Goal: Transaction & Acquisition: Purchase product/service

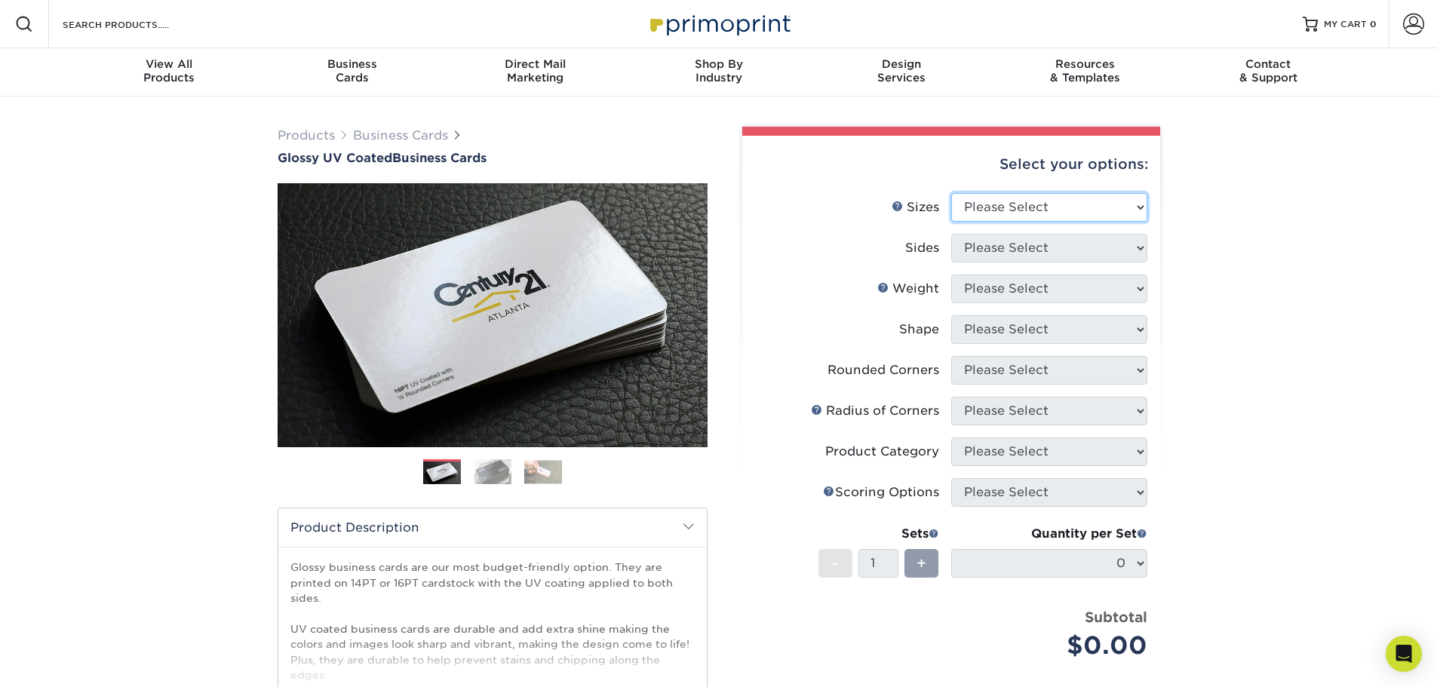
click at [999, 201] on select "Please Select 1.5" x 3.5" - Mini 1.75" x 3.5" - Mini 2" x 2" - Square 2" x 3" -…" at bounding box center [1049, 207] width 196 height 29
select select "2.00x3.50"
click at [951, 193] on select "Please Select 1.5" x 3.5" - Mini 1.75" x 3.5" - Mini 2" x 2" - Square 2" x 3" -…" at bounding box center [1049, 207] width 196 height 29
click at [1015, 250] on select "Please Select Print Both Sides Print Front Only" at bounding box center [1049, 248] width 196 height 29
select select "13abbda7-1d64-4f25-8bb2-c179b224825d"
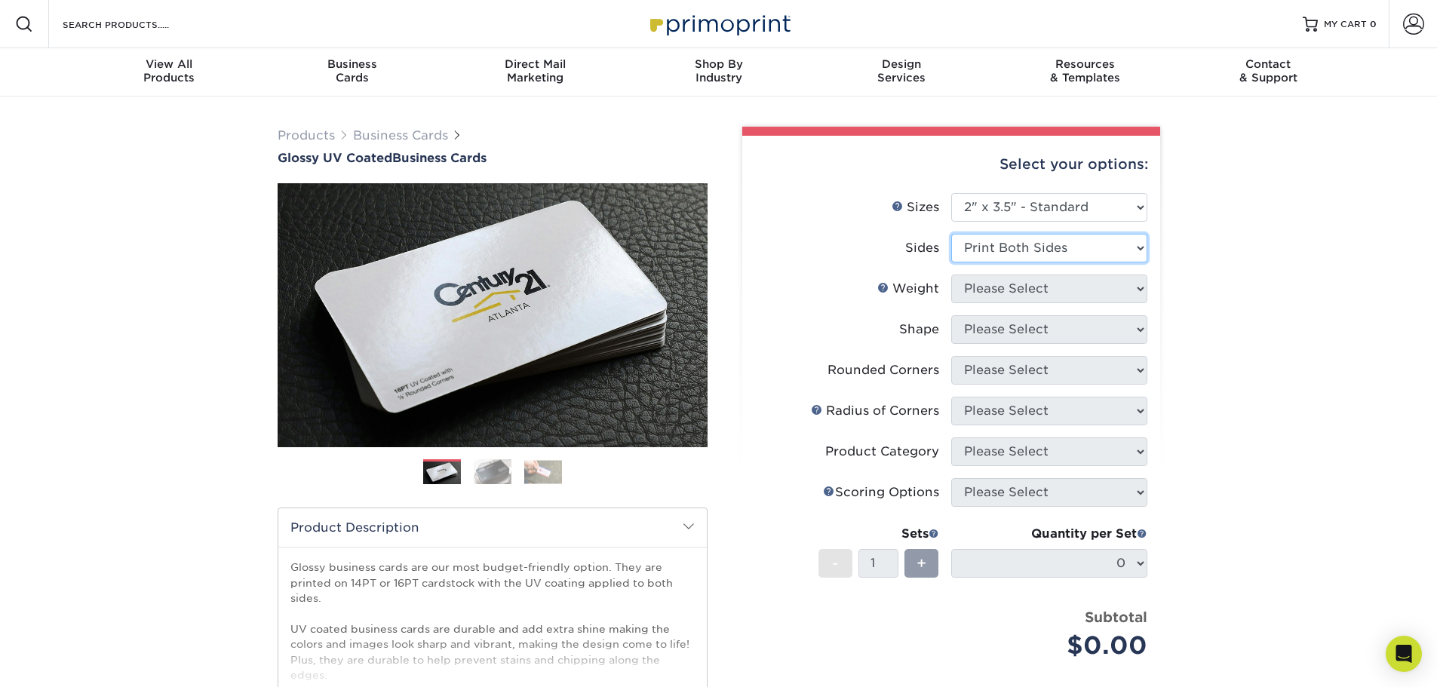
click at [951, 234] on select "Please Select Print Both Sides Print Front Only" at bounding box center [1049, 248] width 196 height 29
click at [1018, 287] on select "Please Select 16PT 14PT" at bounding box center [1049, 289] width 196 height 29
select select "16PT"
click at [951, 275] on select "Please Select 16PT 14PT" at bounding box center [1049, 289] width 196 height 29
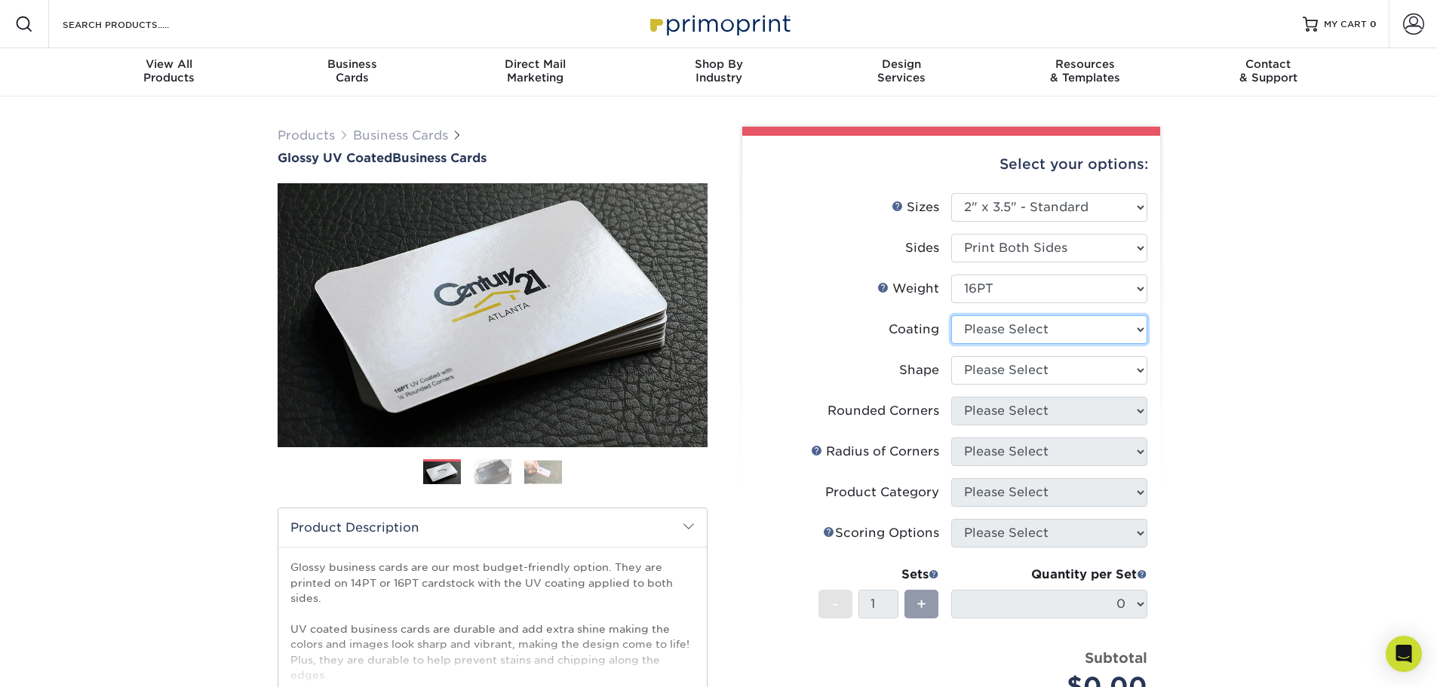
click at [1021, 327] on select at bounding box center [1049, 329] width 196 height 29
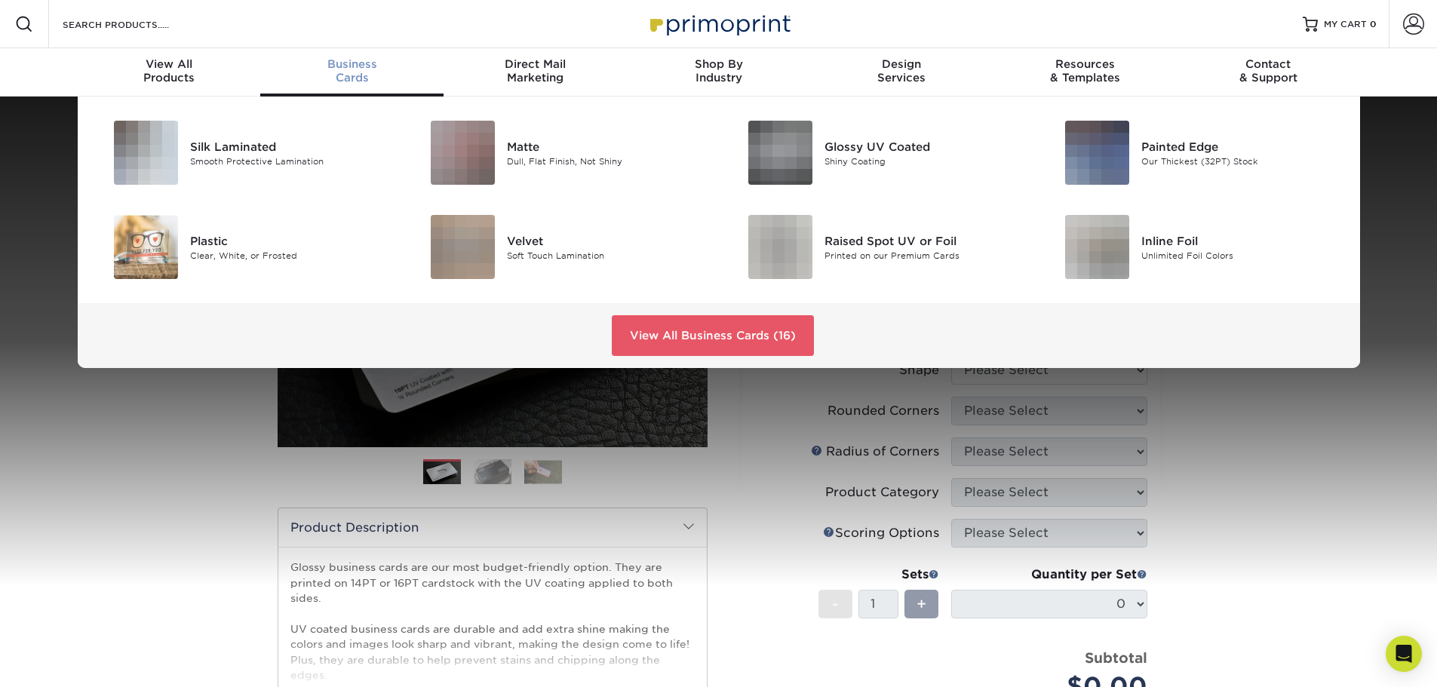
click at [349, 75] on div "Business Cards" at bounding box center [351, 70] width 183 height 27
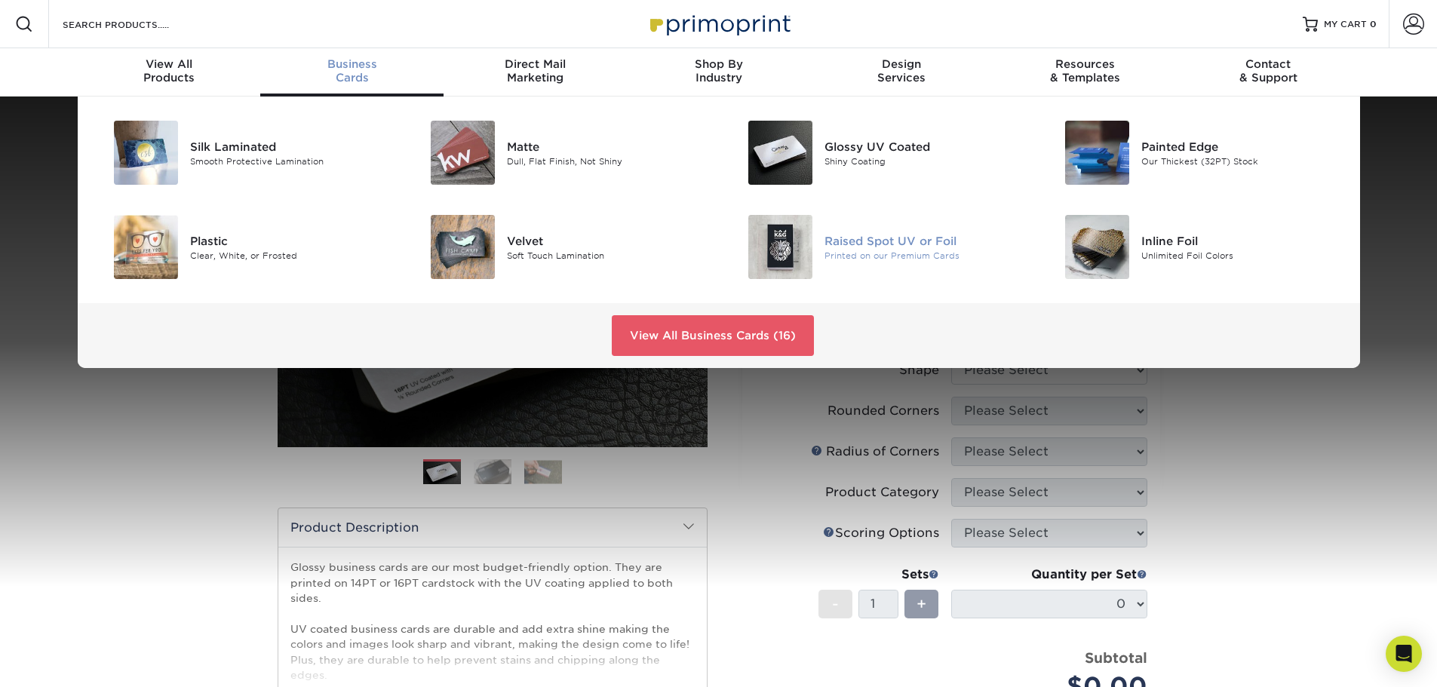
click at [877, 239] on div "Raised Spot UV or Foil" at bounding box center [924, 240] width 200 height 17
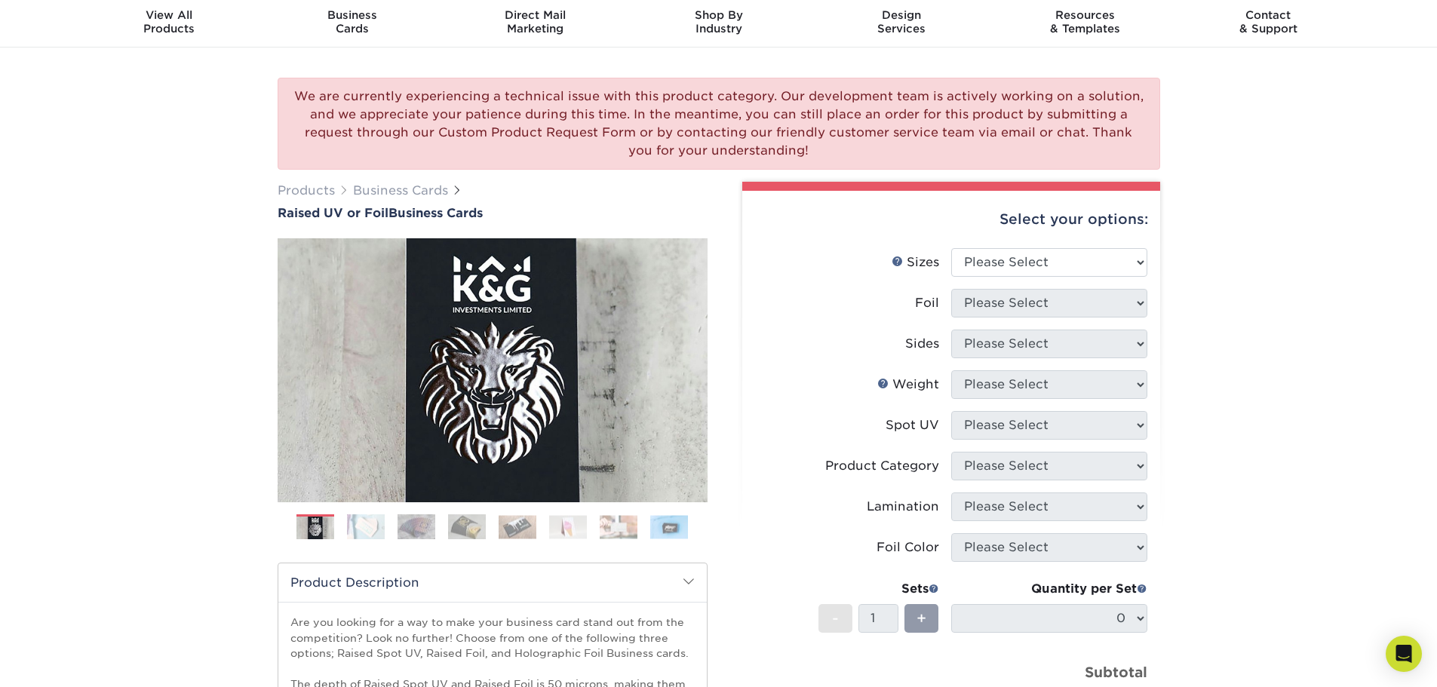
scroll to position [75, 0]
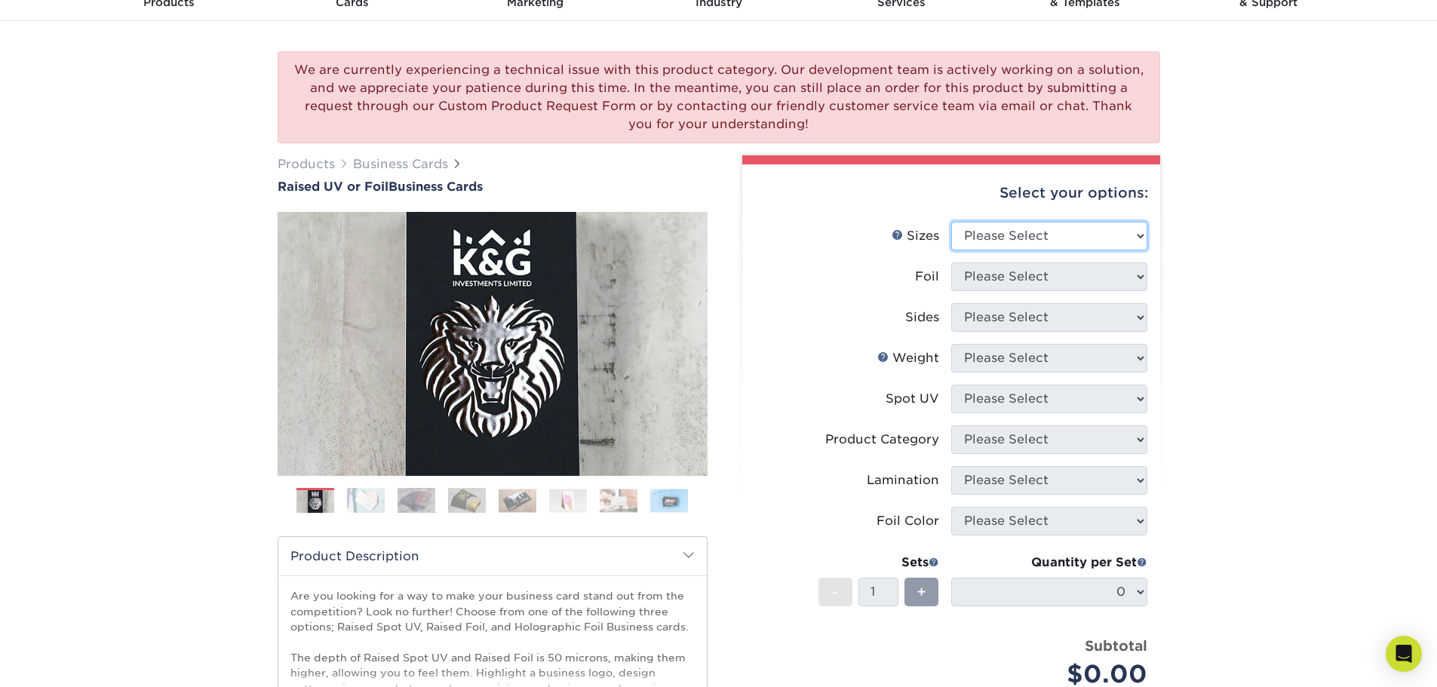
click at [1035, 238] on select "Please Select 2" x 3.5" - Standard" at bounding box center [1049, 236] width 196 height 29
select select "2.00x3.50"
click at [951, 222] on select "Please Select 2" x 3.5" - Standard" at bounding box center [1049, 236] width 196 height 29
click at [1033, 276] on select "Please Select No Yes" at bounding box center [1049, 276] width 196 height 29
select select "0"
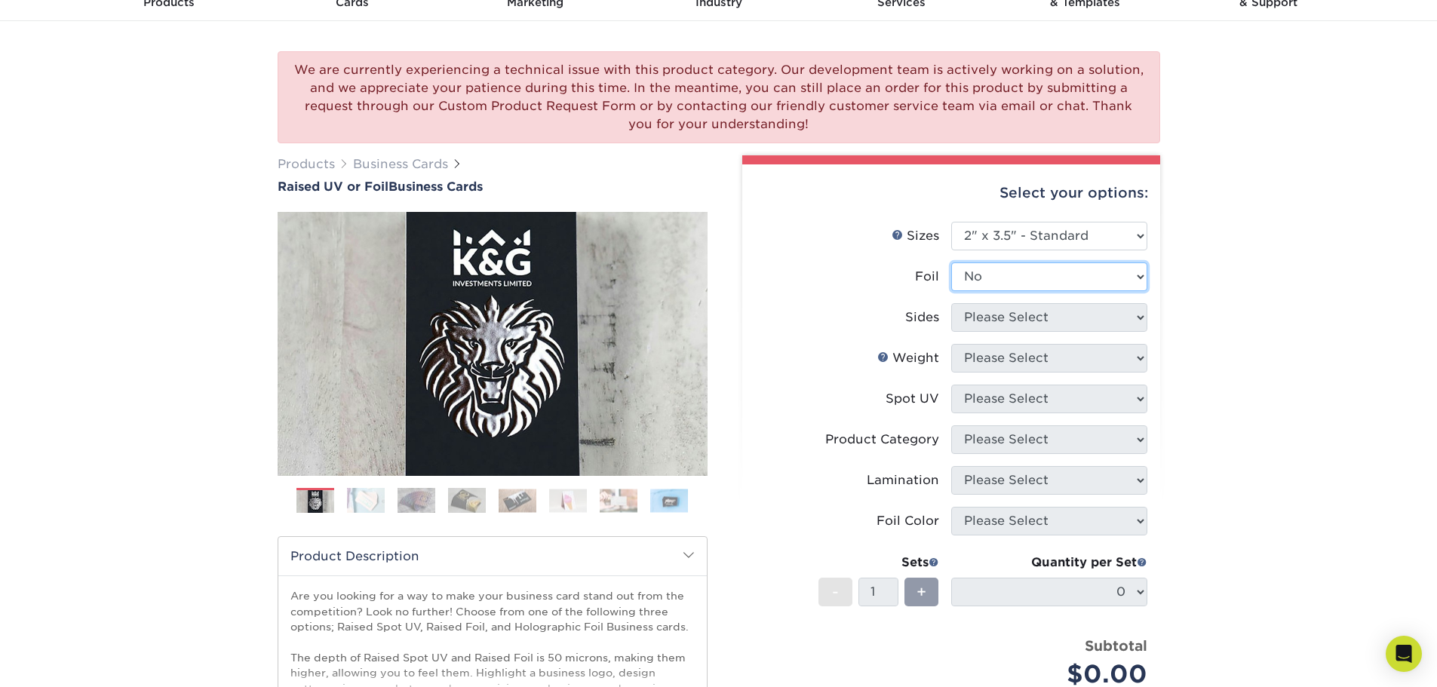
click at [951, 262] on select "Please Select No Yes" at bounding box center [1049, 276] width 196 height 29
click at [1023, 314] on select "Please Select Print Both Sides Print Front Only" at bounding box center [1049, 317] width 196 height 29
select select "13abbda7-1d64-4f25-8bb2-c179b224825d"
click at [951, 303] on select "Please Select Print Both Sides Print Front Only" at bounding box center [1049, 317] width 196 height 29
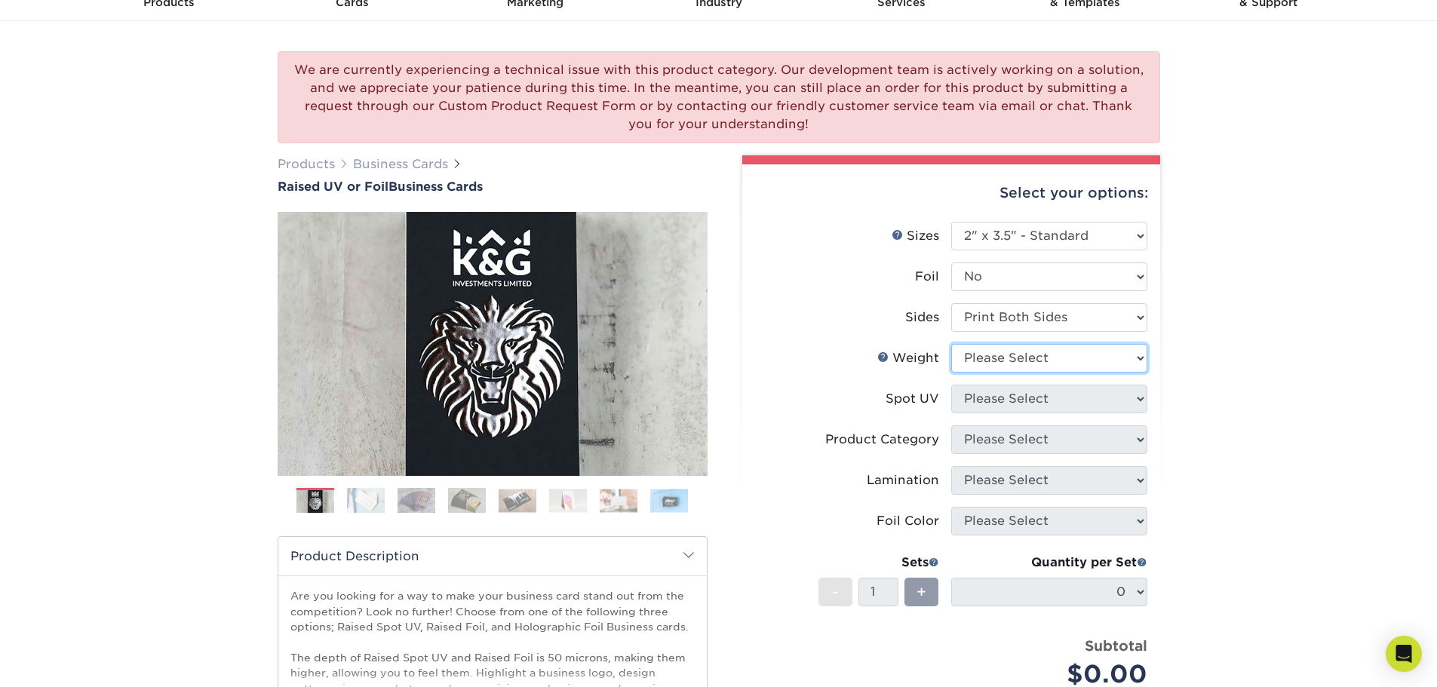
click at [1023, 356] on select "Please Select 16PT" at bounding box center [1049, 358] width 196 height 29
select select "16PT"
click at [951, 344] on select "Please Select 16PT" at bounding box center [1049, 358] width 196 height 29
click at [1027, 397] on select "Please Select No Spot UV Front Only" at bounding box center [1049, 399] width 196 height 29
select select "1"
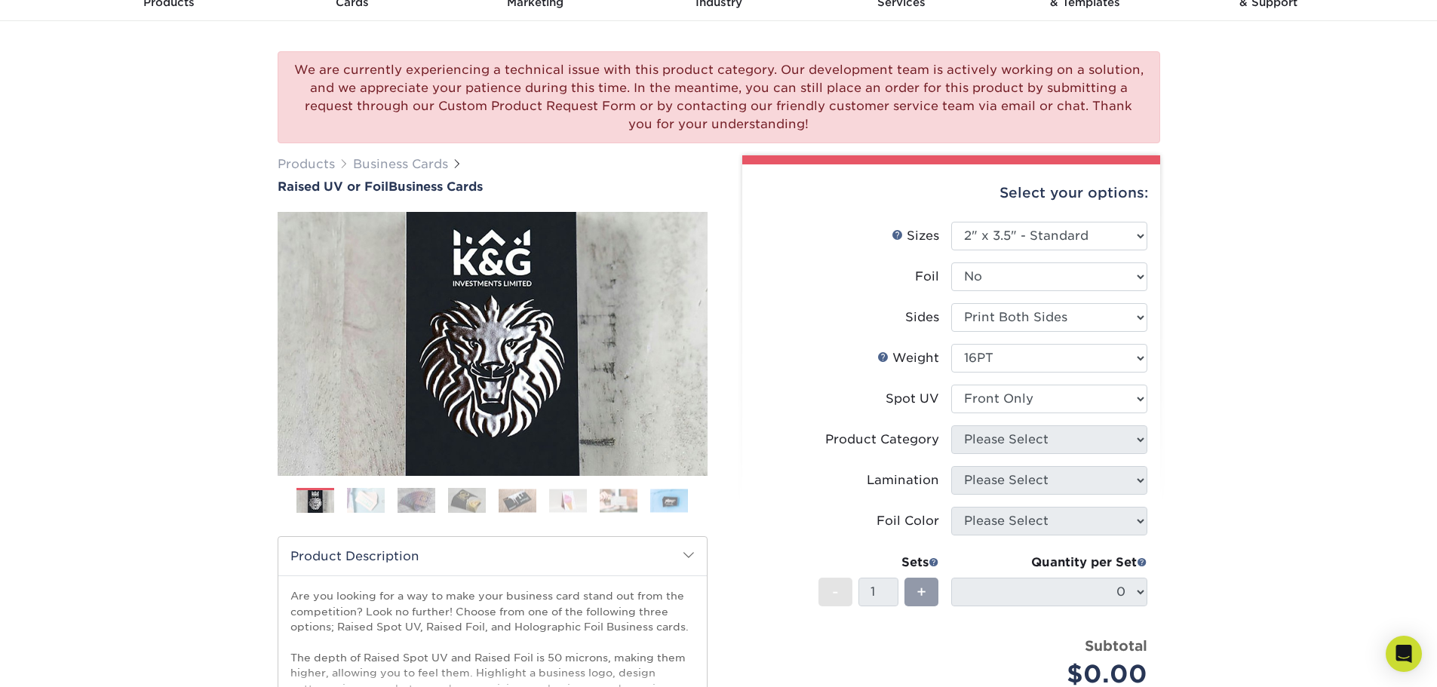
click at [951, 385] on select "Please Select No Spot UV Front Only" at bounding box center [1049, 399] width 196 height 29
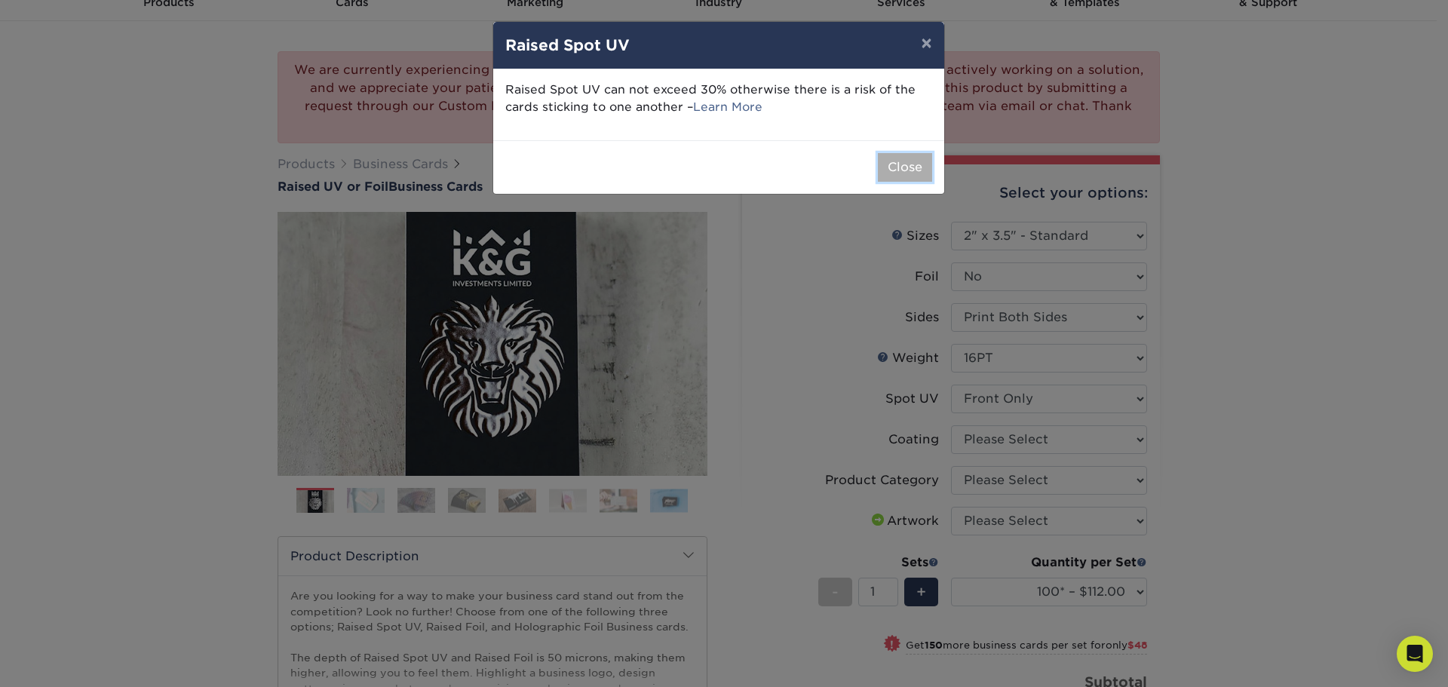
click at [893, 167] on button "Close" at bounding box center [905, 167] width 54 height 29
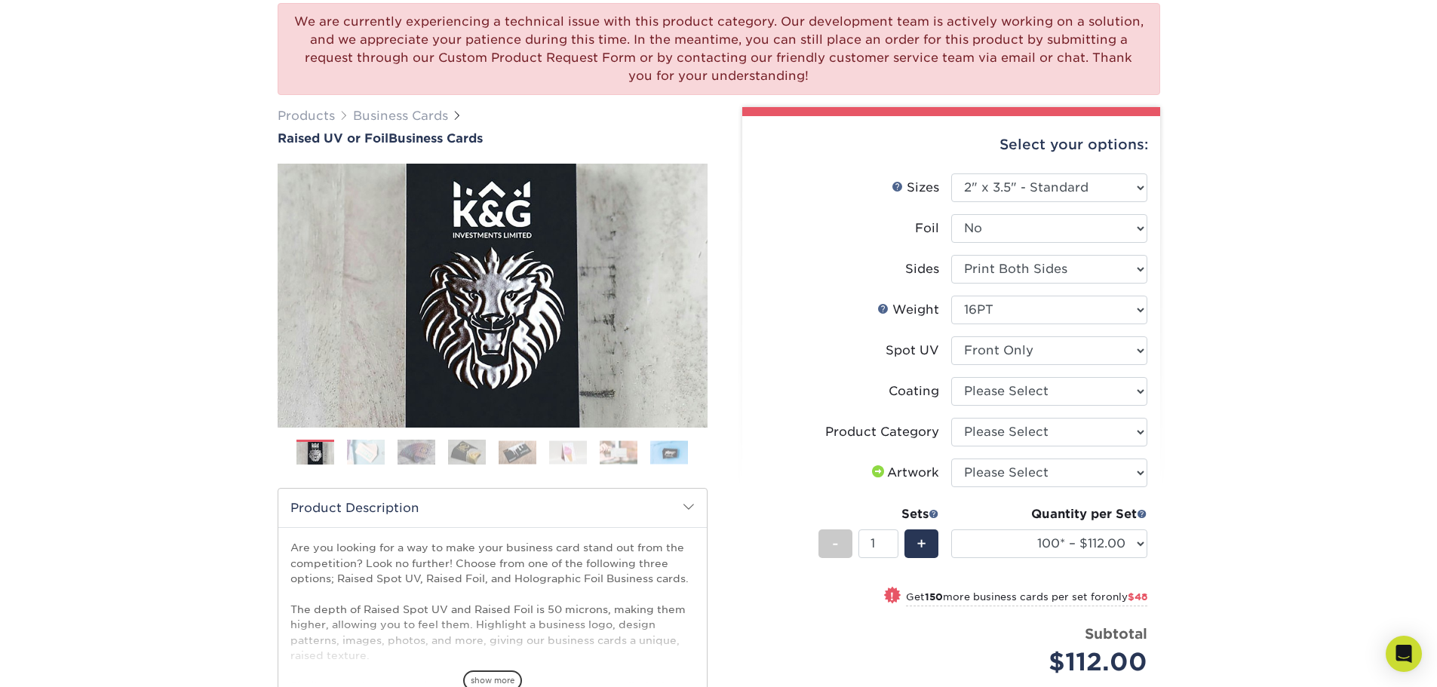
scroll to position [151, 0]
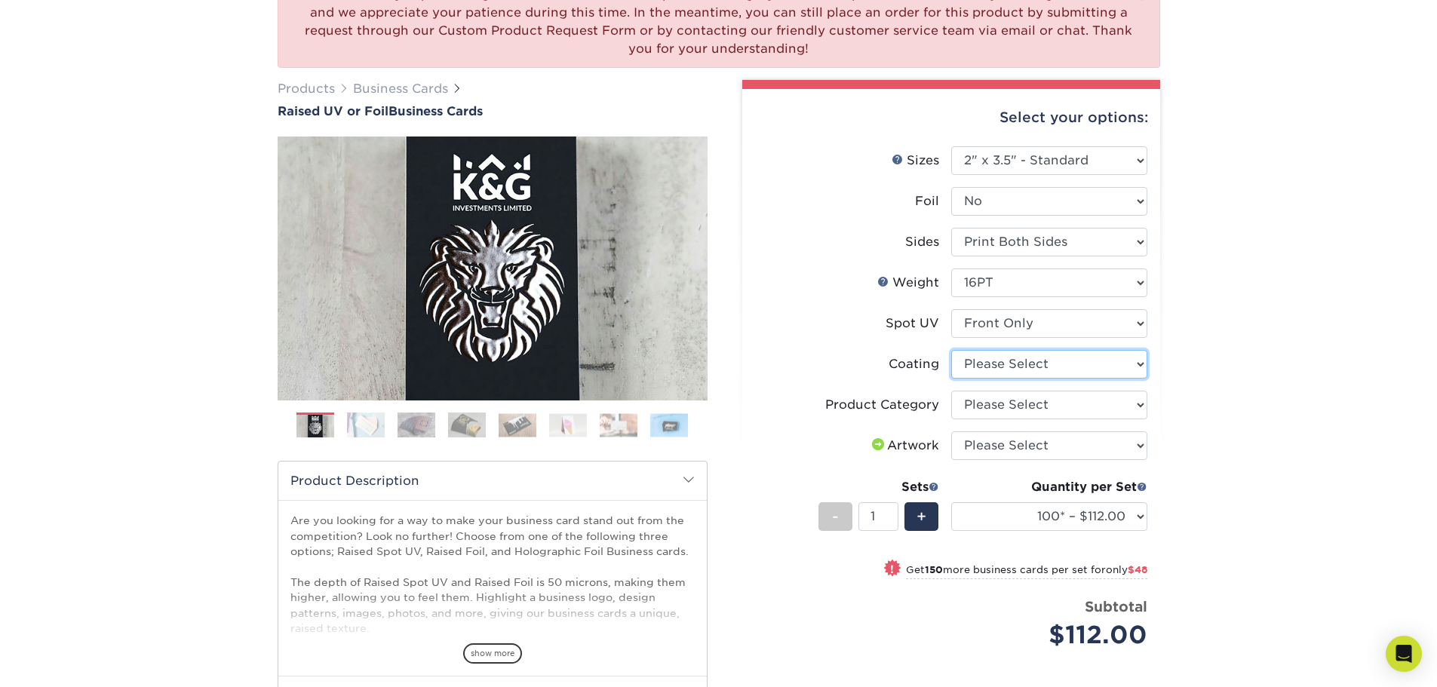
click at [999, 364] on select at bounding box center [1049, 364] width 196 height 29
select select "3e7618de-abca-4bda-9f97-8b9129e913d8"
click at [951, 350] on select at bounding box center [1049, 364] width 196 height 29
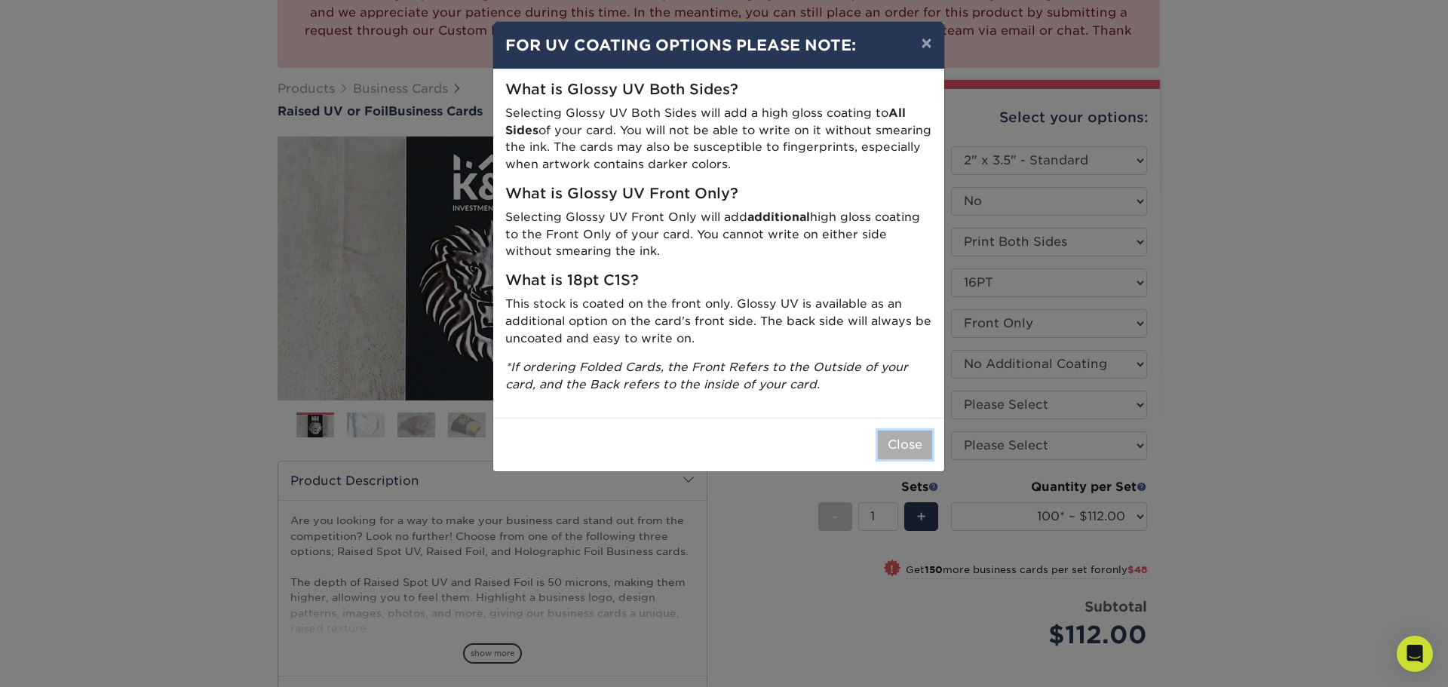
click at [899, 441] on button "Close" at bounding box center [905, 445] width 54 height 29
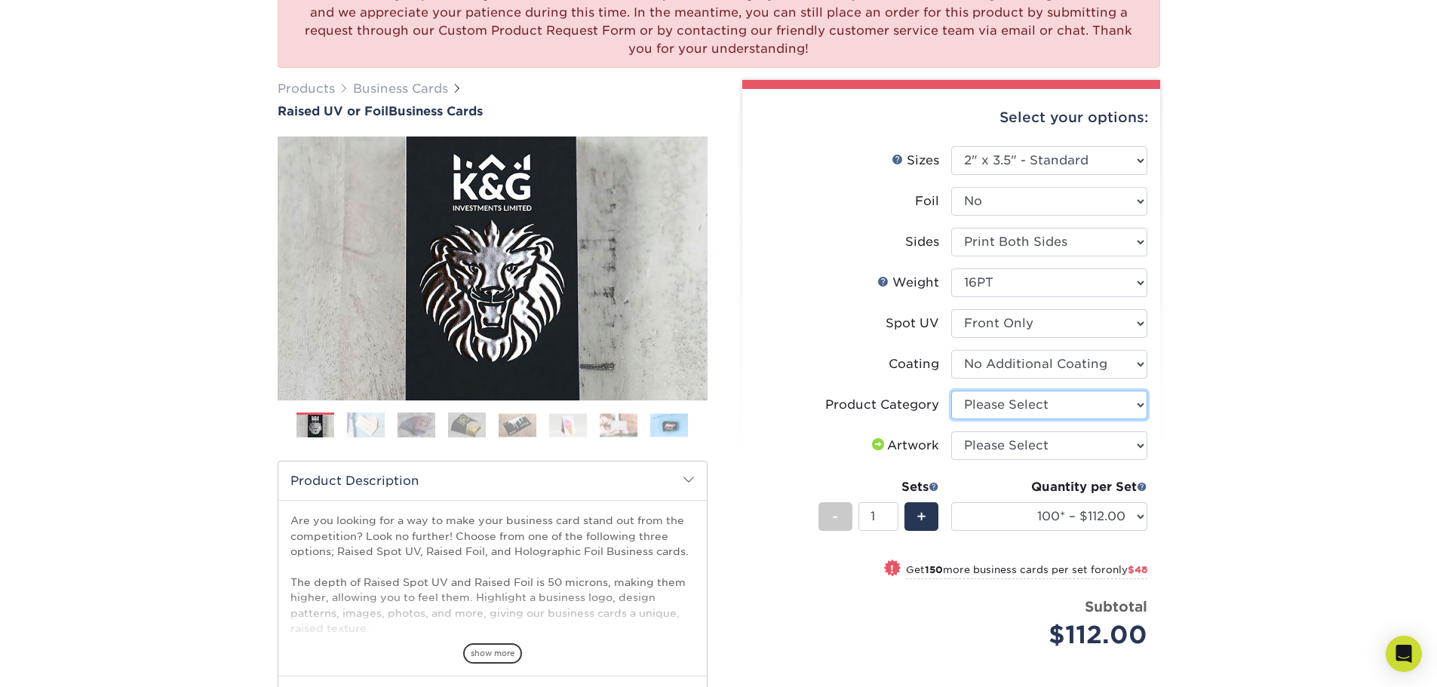
click at [1002, 405] on select "Please Select Business Cards" at bounding box center [1049, 405] width 196 height 29
select select "3b5148f1-0588-4f88-a218-97bcfdce65c1"
click at [951, 391] on select "Please Select Business Cards" at bounding box center [1049, 405] width 196 height 29
click at [1001, 444] on select "Please Select I will upload files I need a design - $100" at bounding box center [1049, 445] width 196 height 29
select select "upload"
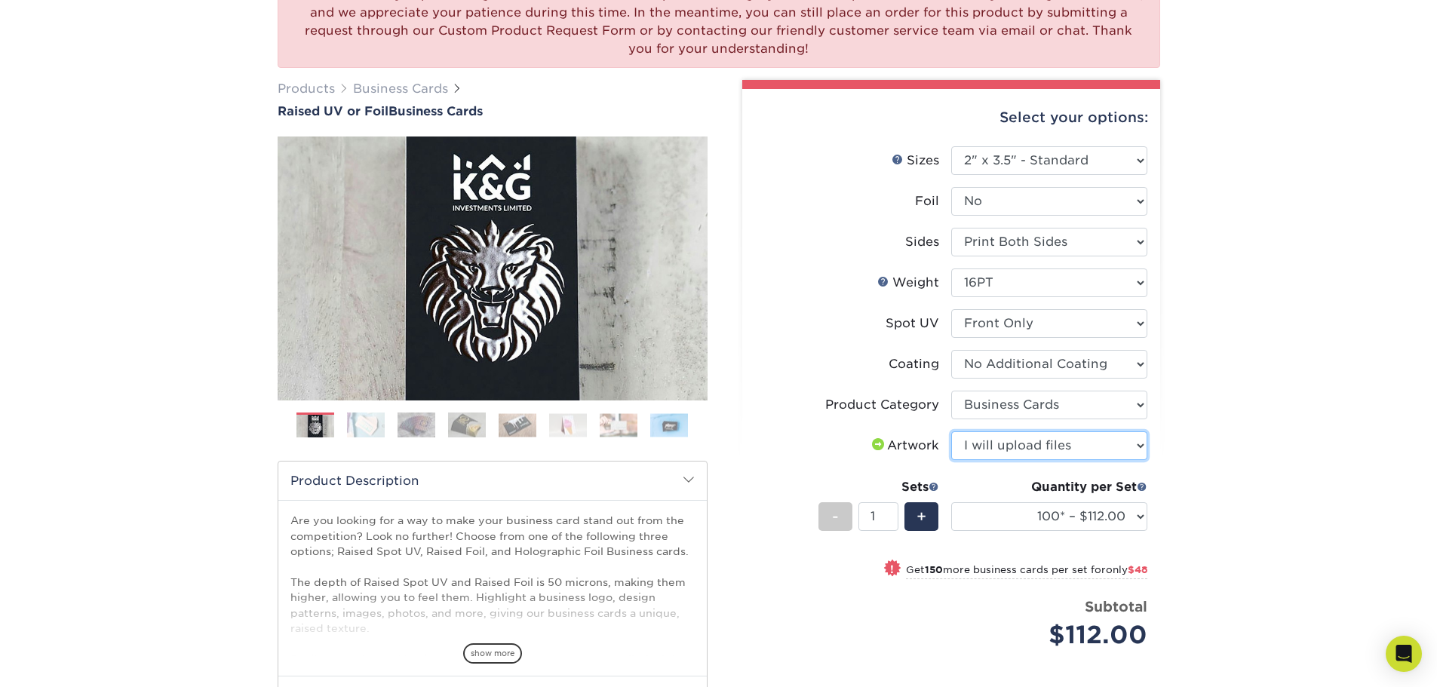
click at [951, 431] on select "Please Select I will upload files I need a design - $100" at bounding box center [1049, 445] width 196 height 29
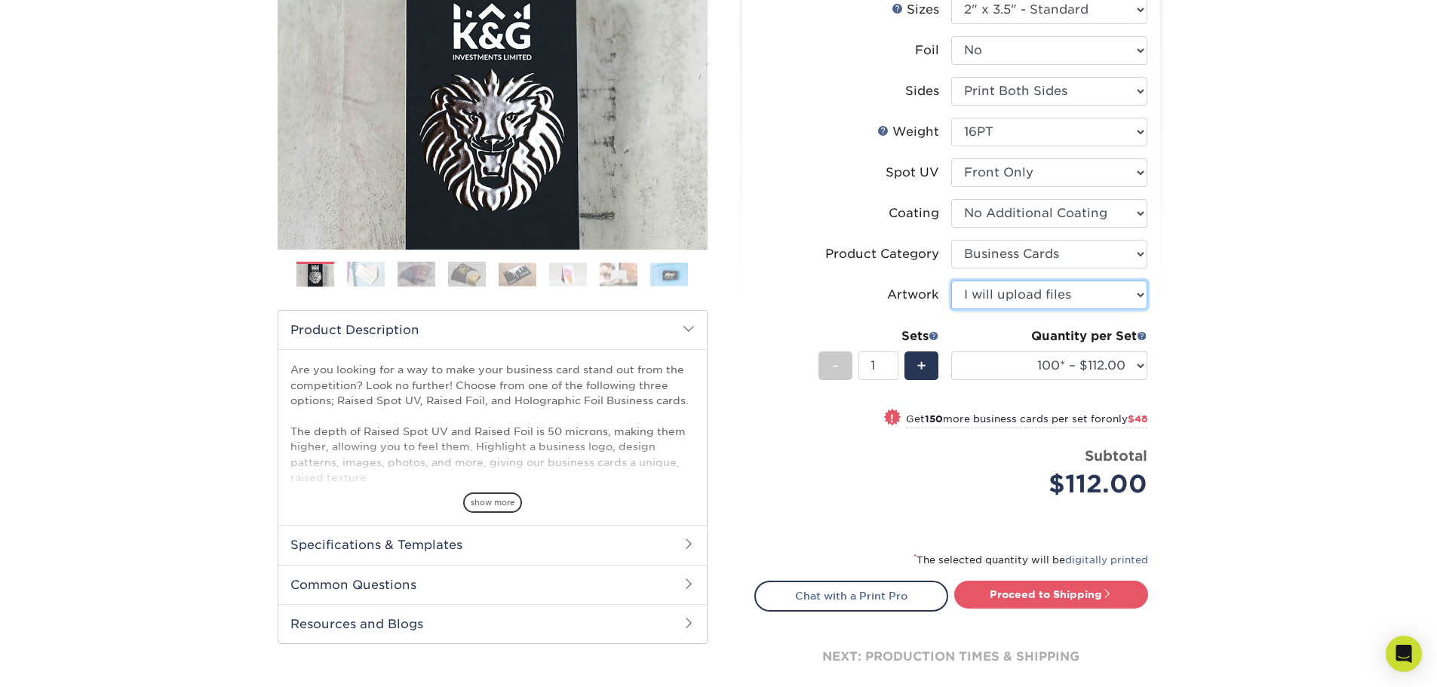
scroll to position [377, 0]
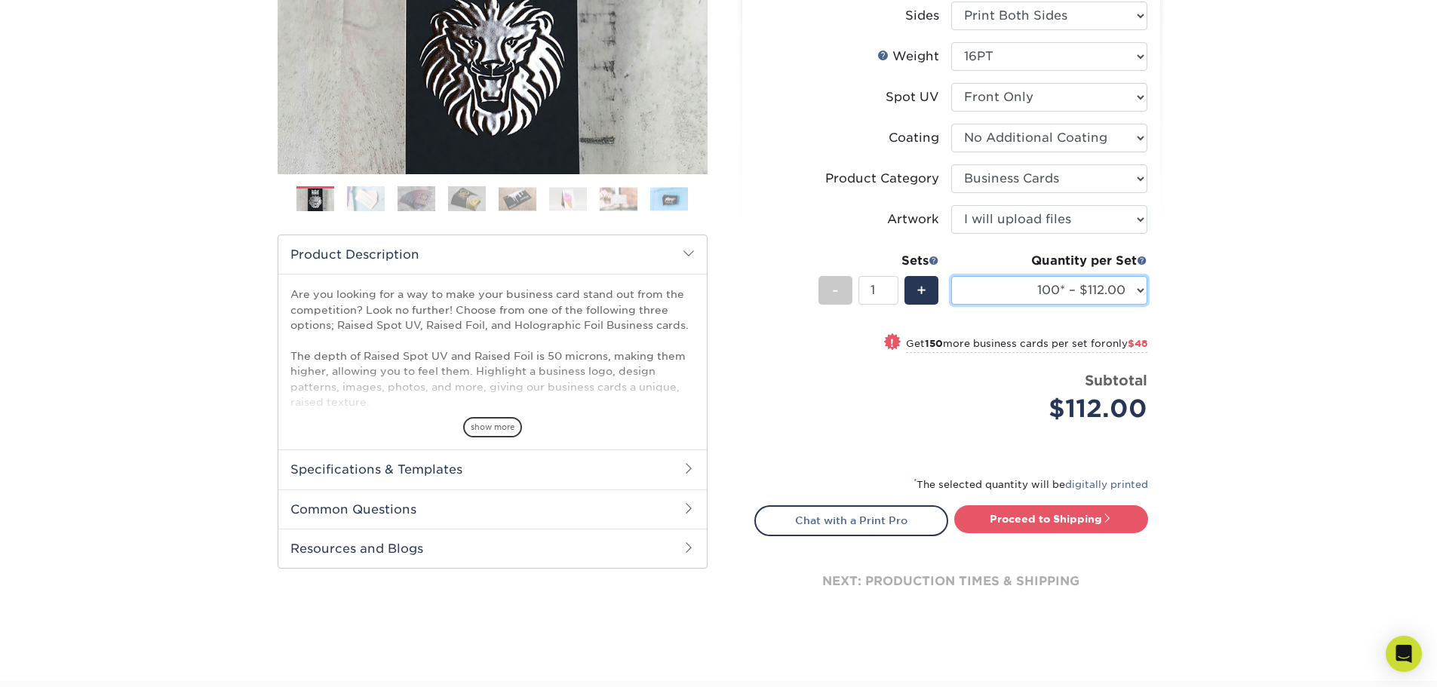
click at [1011, 293] on select "100* – $112.00 250* – $160.00 500* – $216.00" at bounding box center [1049, 290] width 196 height 29
click at [1010, 295] on select "100* – $112.00 250* – $160.00 500* – $216.00" at bounding box center [1049, 290] width 196 height 29
click at [1010, 291] on select "100* – $112.00 250* – $160.00 500* – $216.00" at bounding box center [1049, 290] width 196 height 29
select select "250* – $160.00"
click at [951, 276] on select "100* – $112.00 250* – $160.00 500* – $216.00" at bounding box center [1049, 290] width 196 height 29
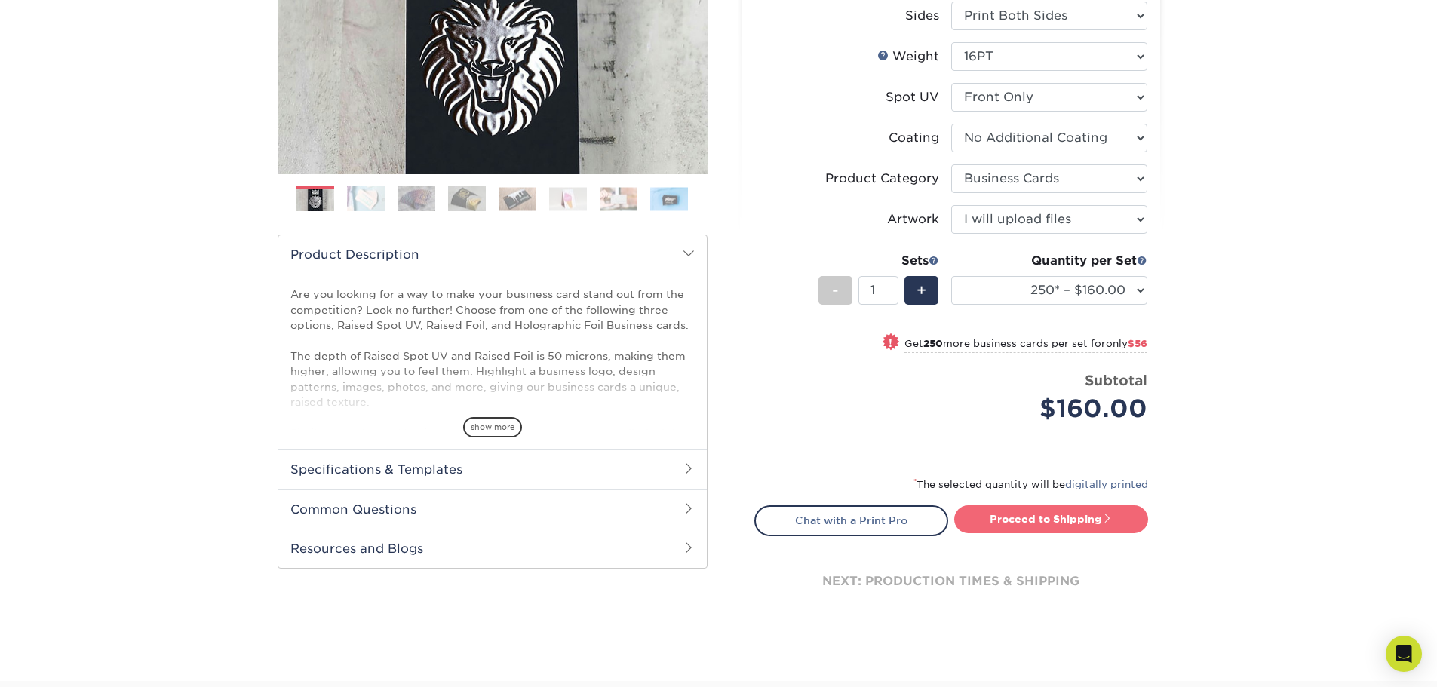
click at [1024, 523] on link "Proceed to Shipping" at bounding box center [1051, 518] width 194 height 27
type input "Set 1"
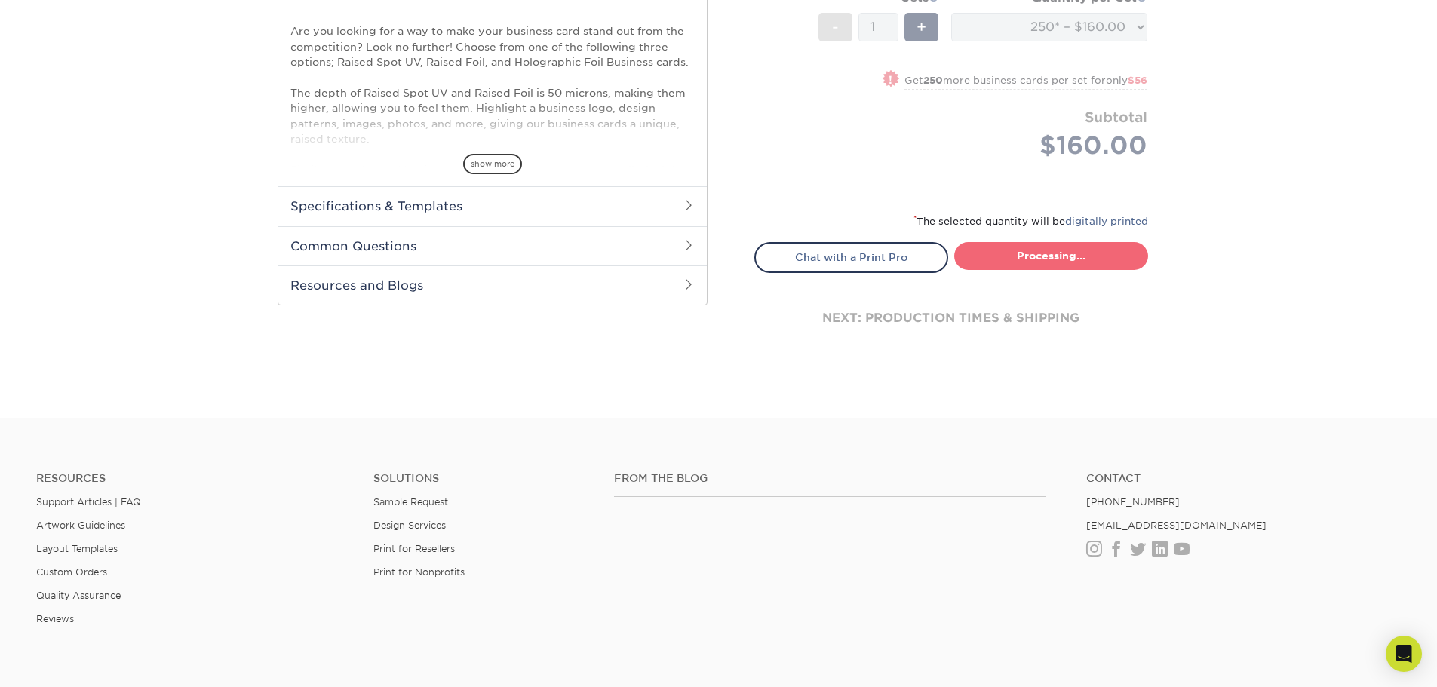
select select "b9b8bc4a-fe2b-4611-9a9e-1ae5d58e413a"
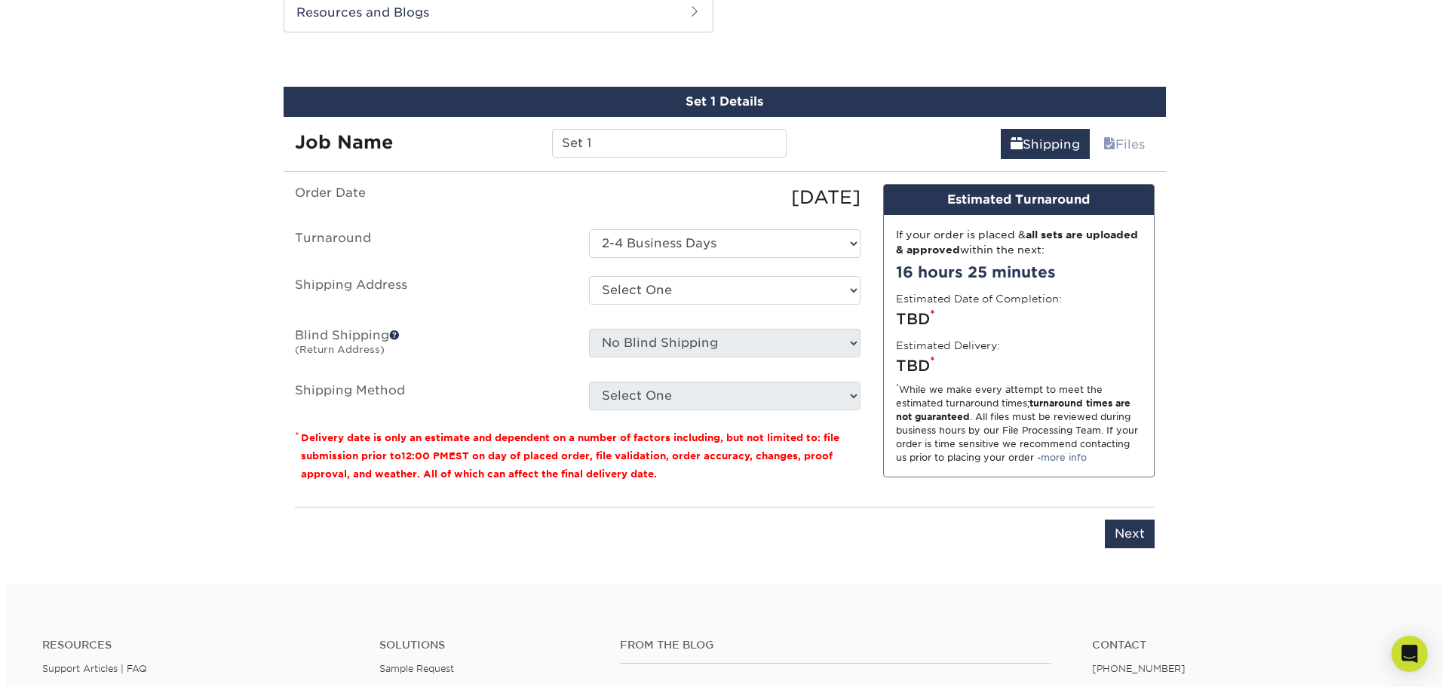
scroll to position [924, 0]
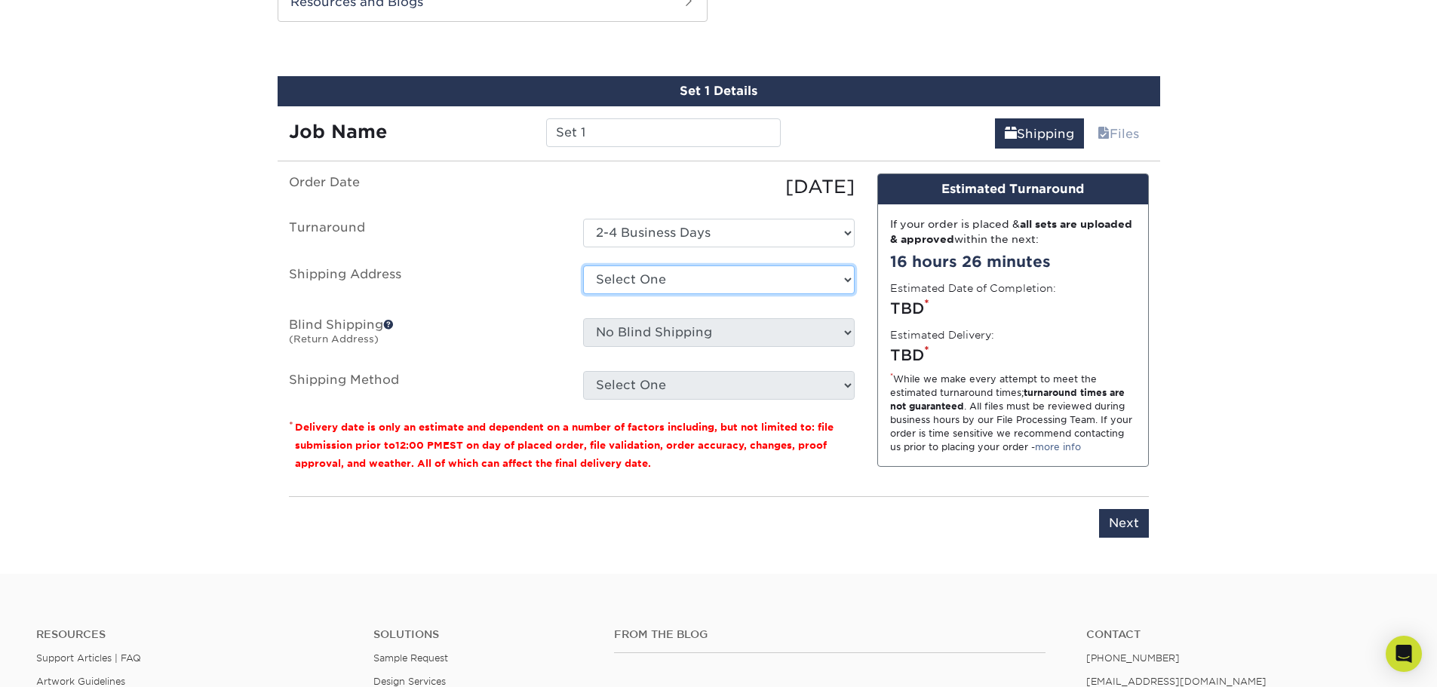
click at [683, 278] on select "Select One + Add New Address - Login" at bounding box center [719, 280] width 272 height 29
select select "newaddress"
click at [583, 266] on select "Select One + Add New Address - Login" at bounding box center [719, 280] width 272 height 29
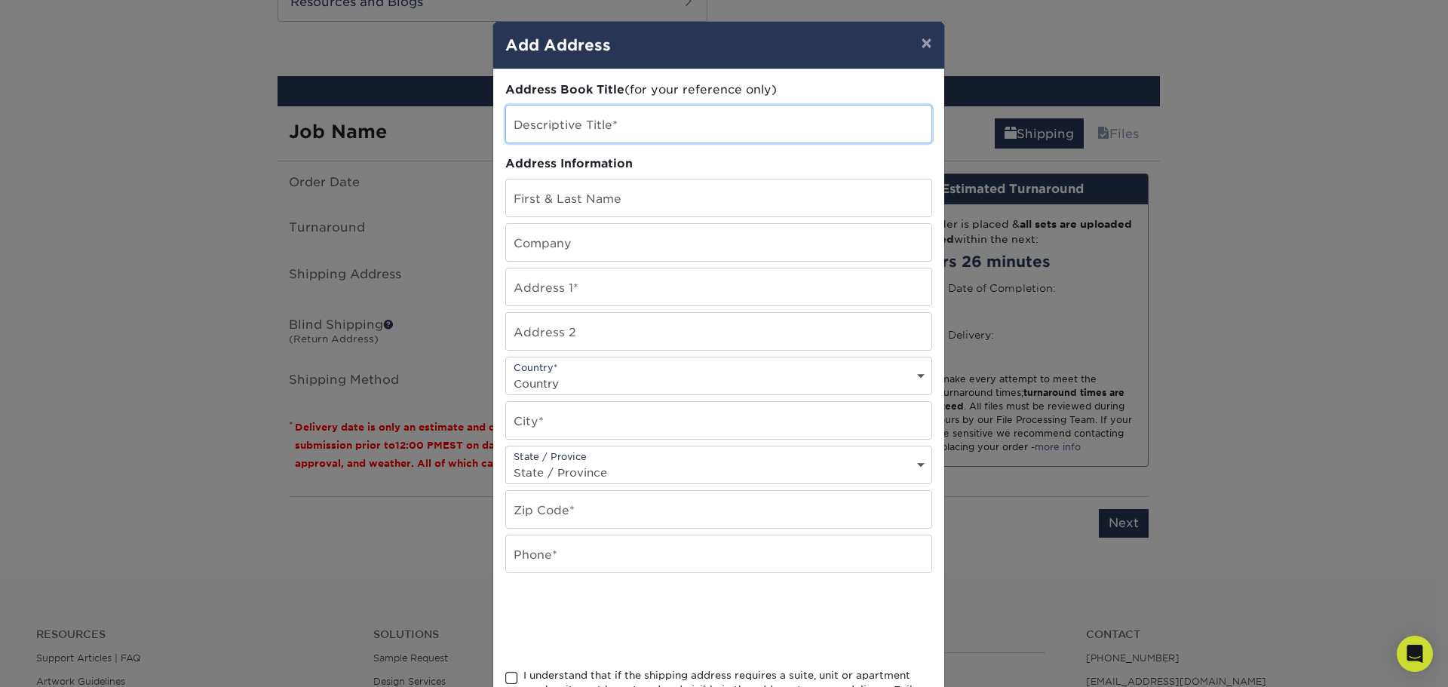
click at [637, 130] on input "text" at bounding box center [718, 124] width 425 height 37
type input "True Print, LLC"
type input "[PERSON_NAME]"
type input "True Print, LLC"
type input "[STREET_ADDRESS][PERSON_NAME]"
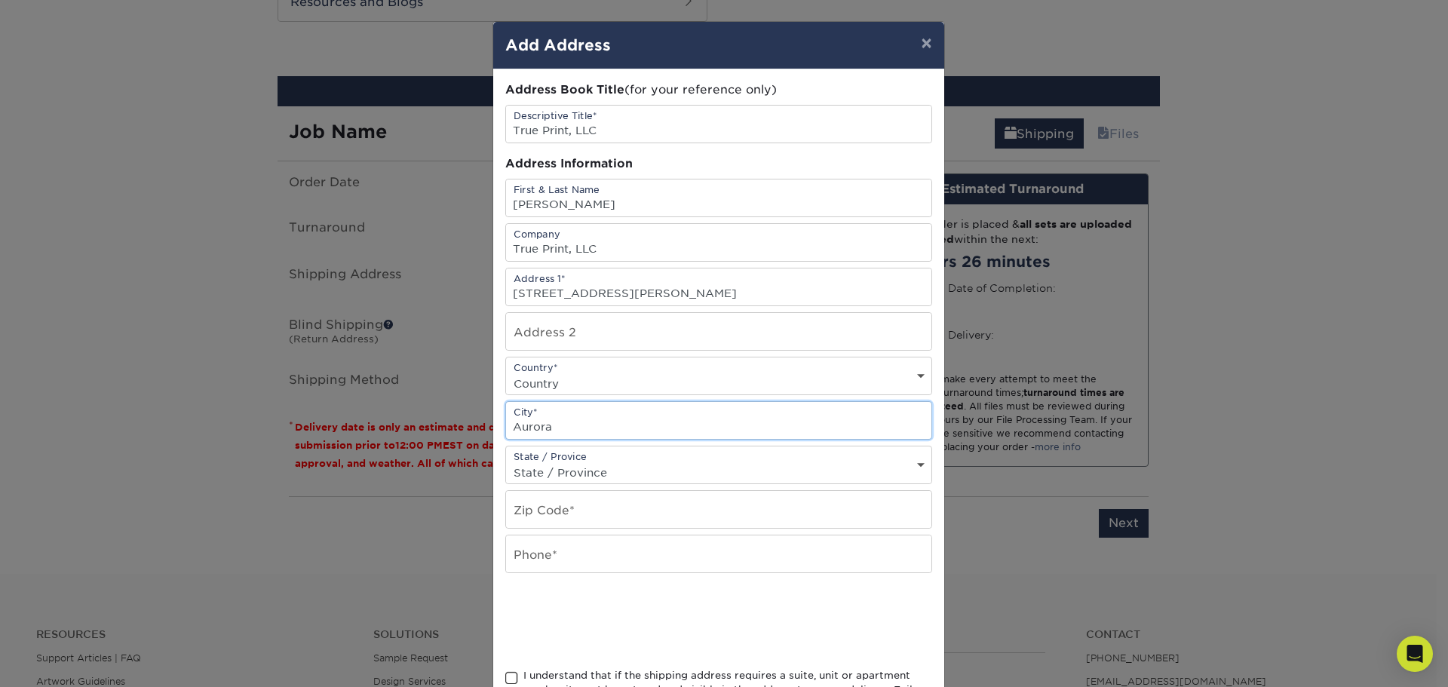
type input "Aurora"
select select "CO"
type input "80013"
type input "7"
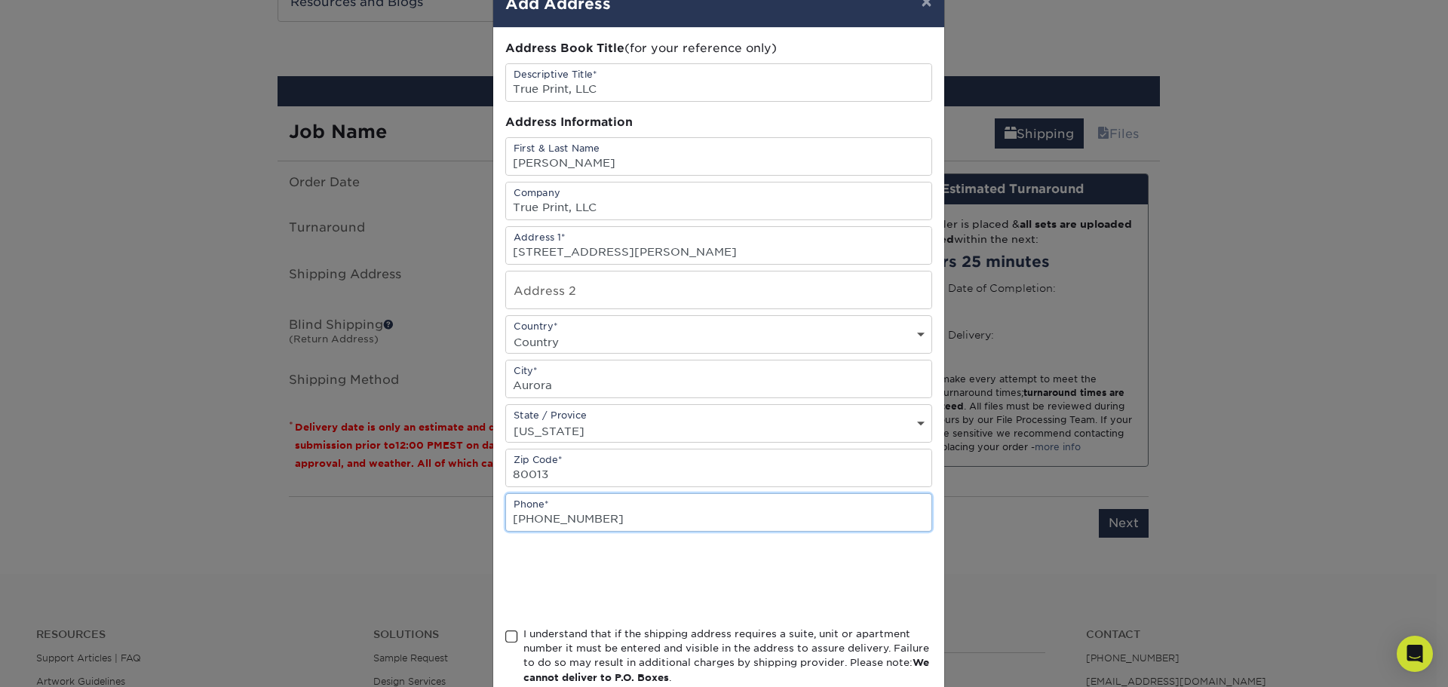
scroll to position [133, 0]
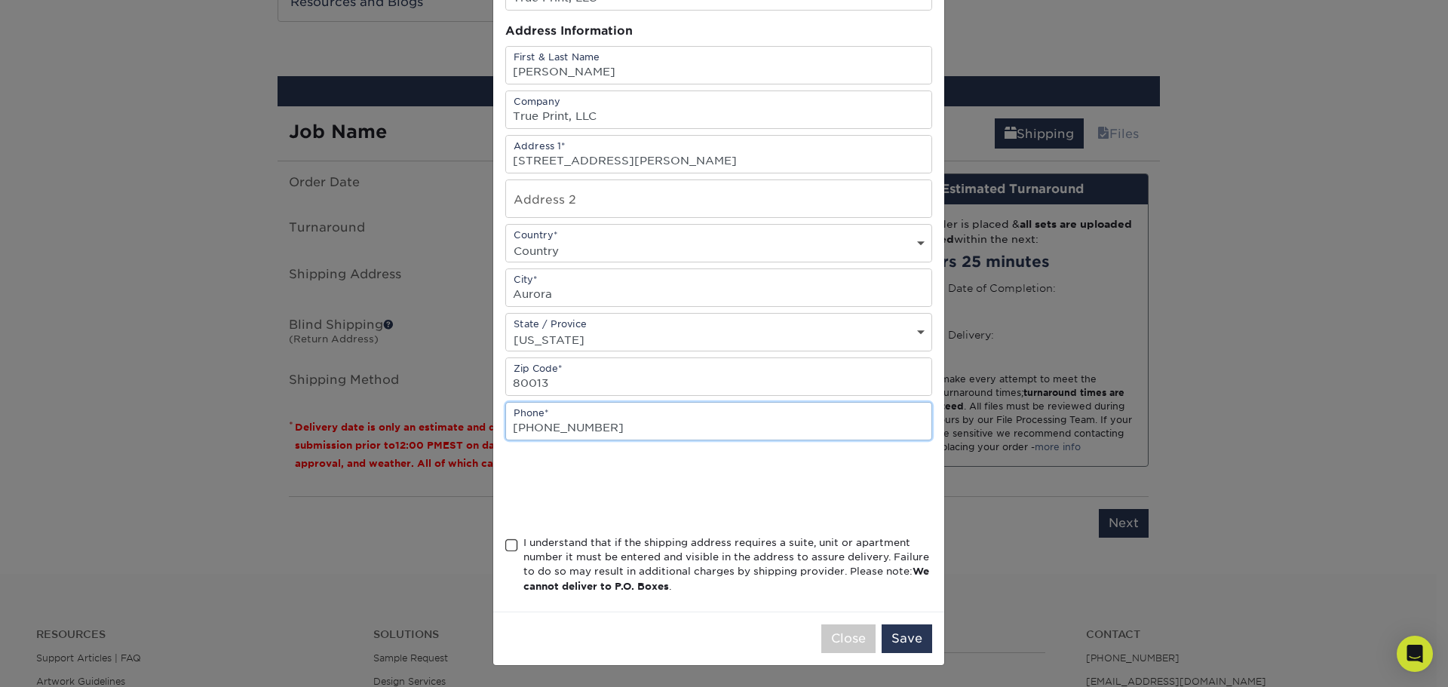
type input "[PHONE_NUMBER]"
click at [498, 551] on div "Address Book Title (for your reference only) Descriptive Title* True Print, LLC…" at bounding box center [718, 274] width 451 height 675
click at [508, 545] on span at bounding box center [511, 546] width 13 height 14
click at [0, 0] on input "I understand that if the shipping address requires a suite, unit or apartment n…" at bounding box center [0, 0] width 0 height 0
click at [900, 638] on button "Save" at bounding box center [907, 639] width 51 height 29
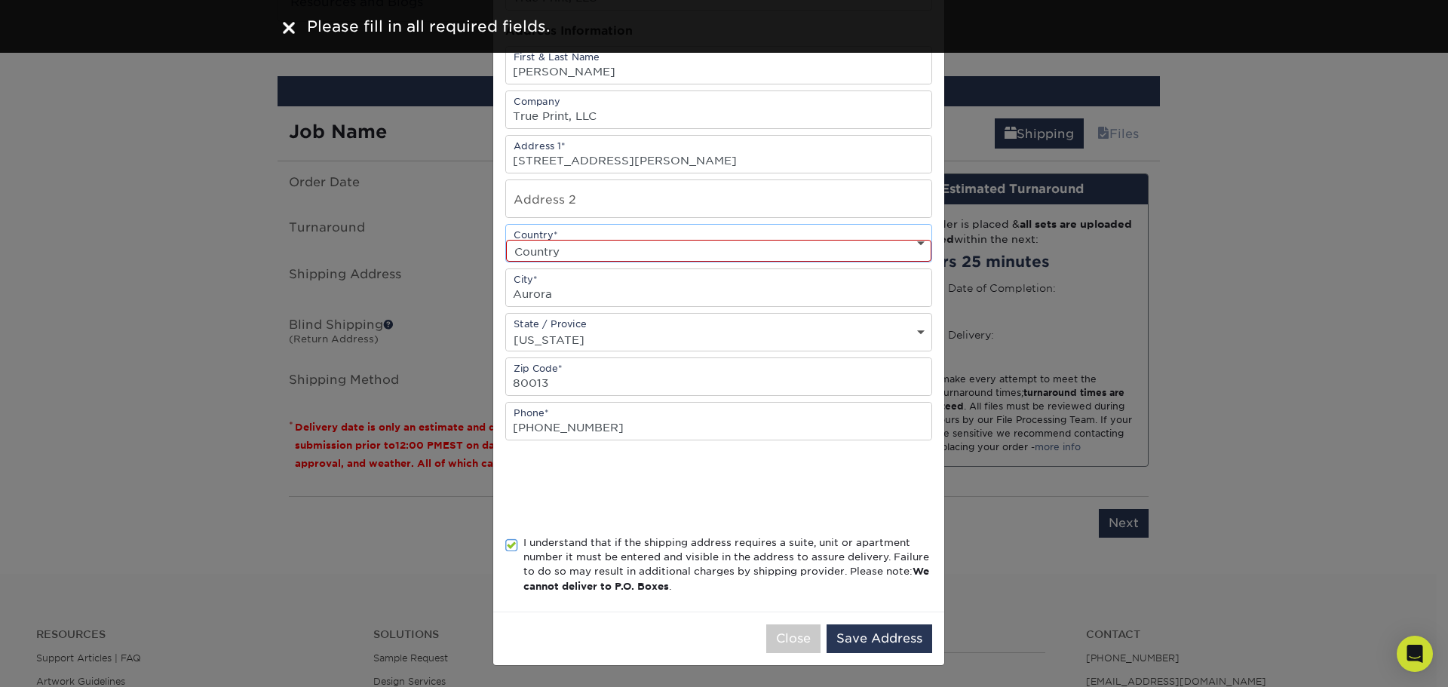
click at [708, 247] on select "Country [GEOGRAPHIC_DATA] [GEOGRAPHIC_DATA] ----------------------------- [GEOG…" at bounding box center [718, 251] width 425 height 22
select select "US"
click at [506, 240] on select "Country [GEOGRAPHIC_DATA] [GEOGRAPHIC_DATA] ----------------------------- [GEOG…" at bounding box center [718, 251] width 425 height 22
click at [900, 642] on button "Save Address" at bounding box center [880, 639] width 106 height 29
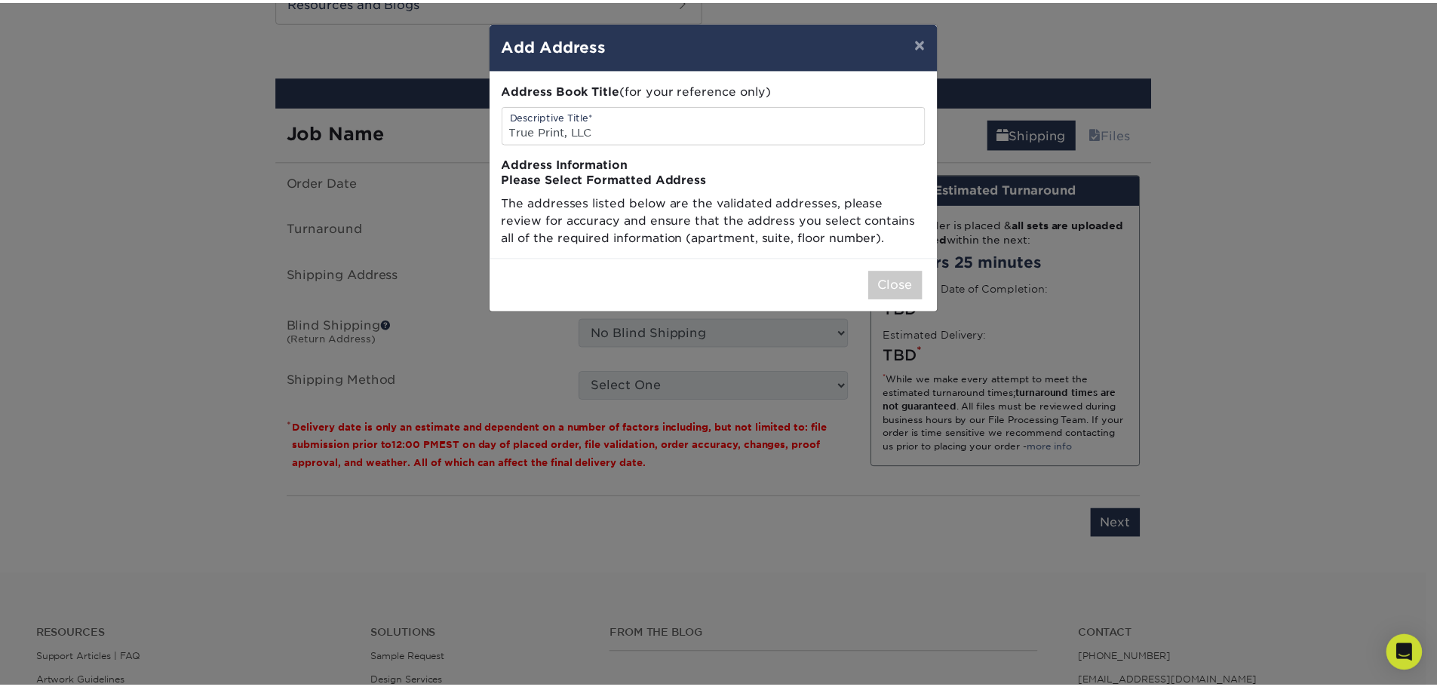
scroll to position [0, 0]
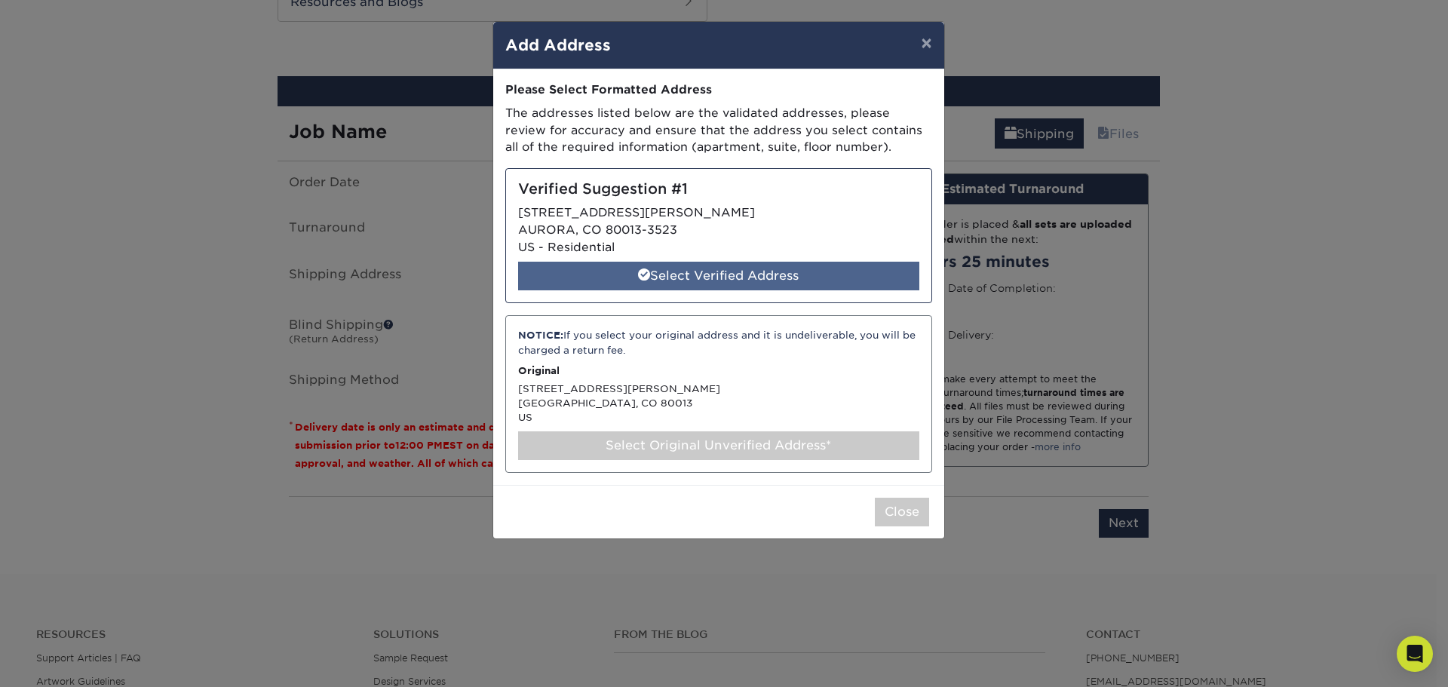
click at [766, 267] on div "Select Verified Address" at bounding box center [718, 276] width 401 height 29
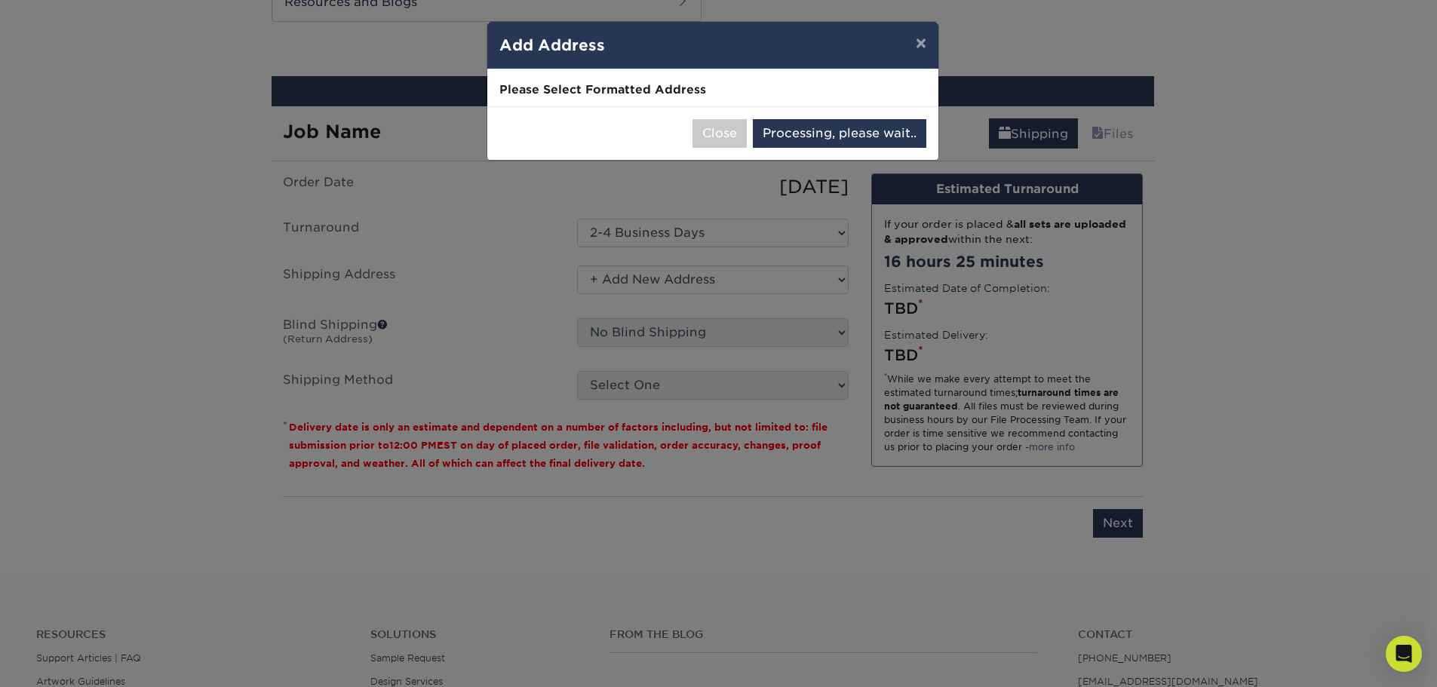
select select "285847"
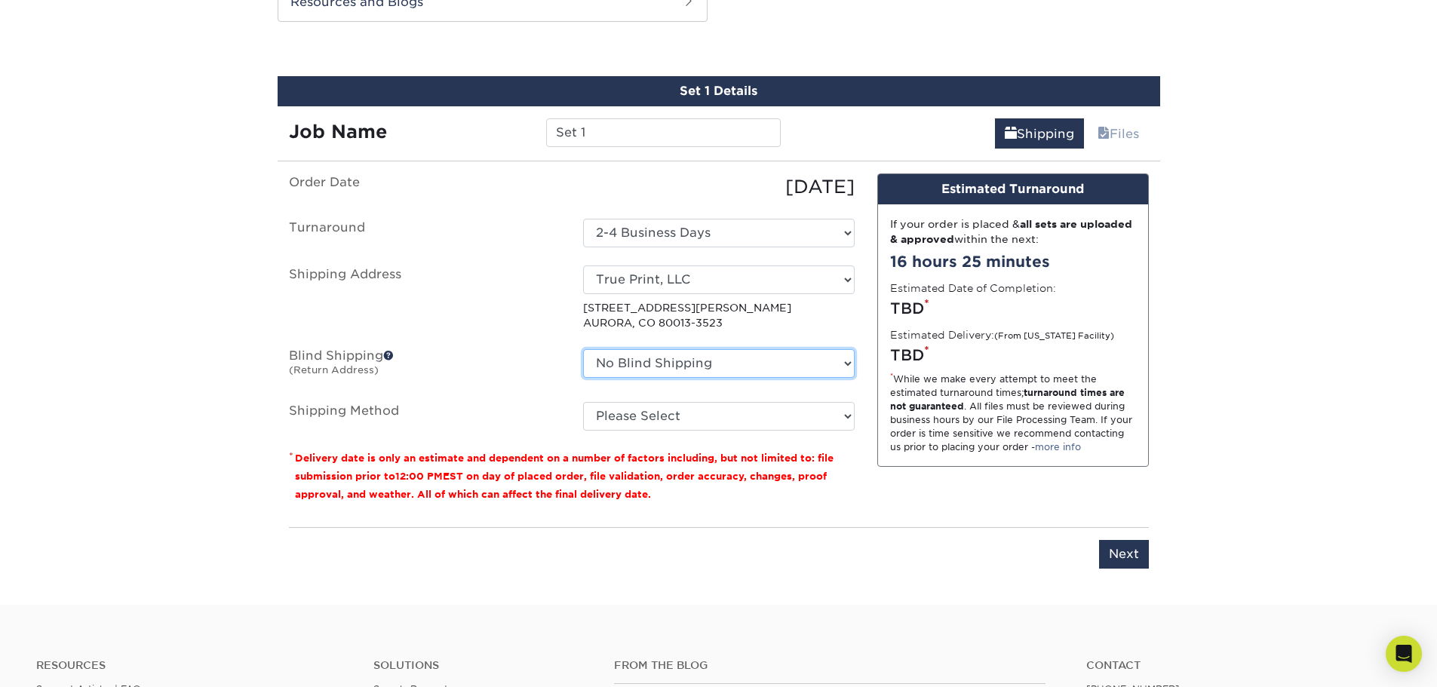
click at [741, 371] on select "No Blind Shipping + Add New Address" at bounding box center [719, 363] width 272 height 29
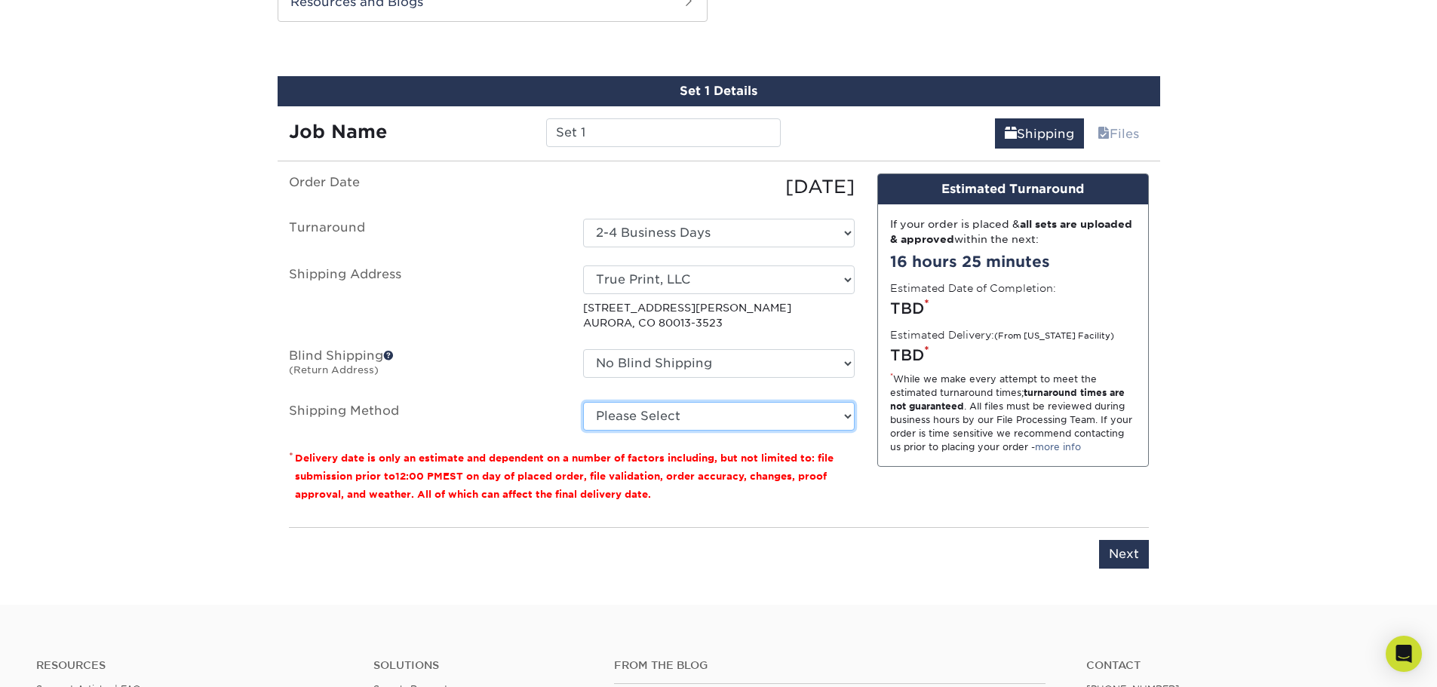
click at [723, 414] on select "Please Select Ground Shipping (+$7.84) 3 Day Shipping Service (+$20.04) 2 Day A…" at bounding box center [719, 416] width 272 height 29
select select "03"
click at [583, 402] on select "Please Select Ground Shipping (+$7.84) 3 Day Shipping Service (+$20.04) 2 Day A…" at bounding box center [719, 416] width 272 height 29
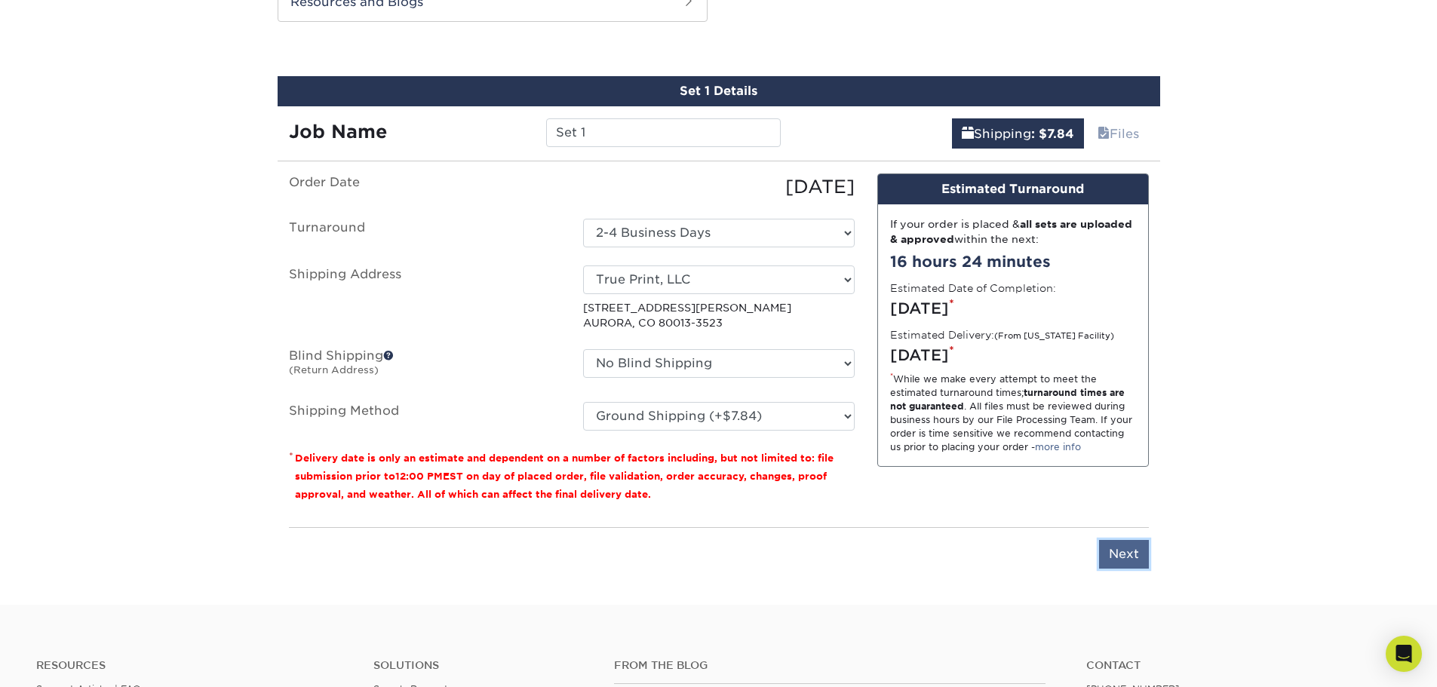
click at [1121, 556] on input "Next" at bounding box center [1124, 554] width 50 height 29
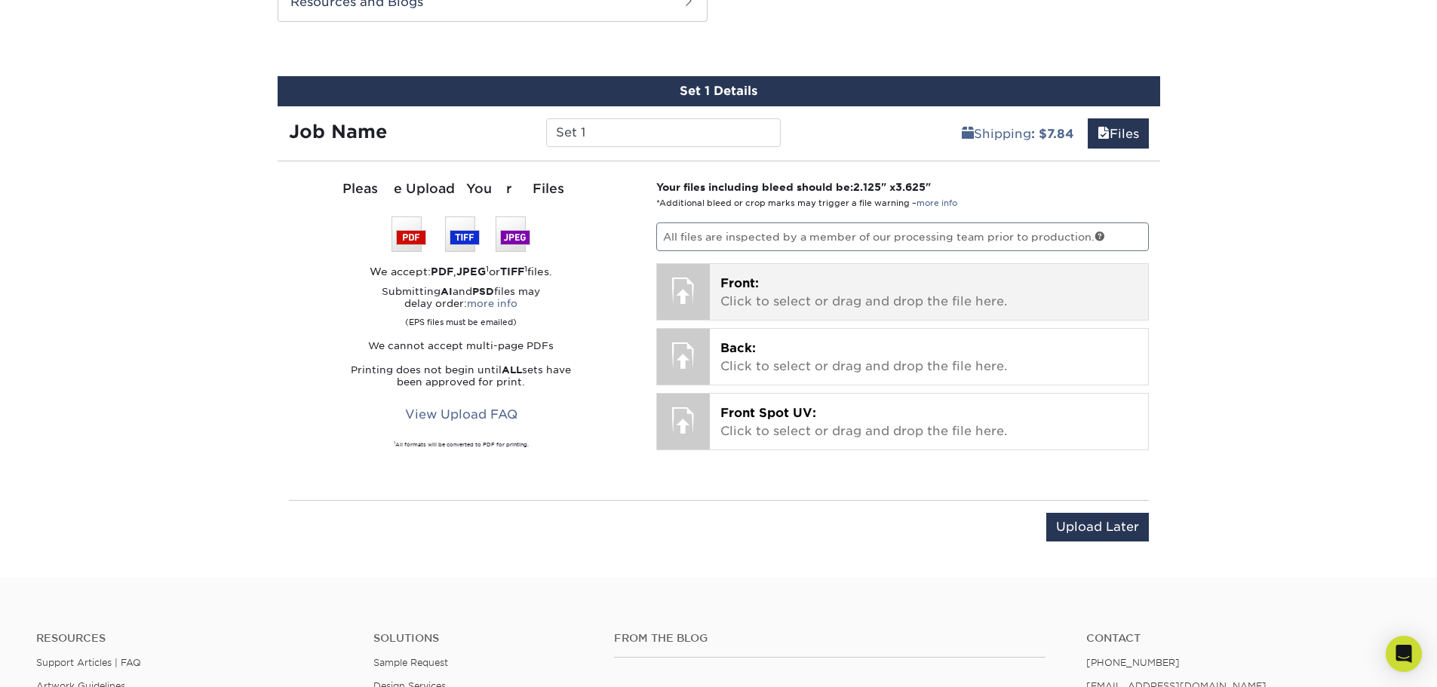
click at [769, 294] on p "Front: Click to select or drag and drop the file here." at bounding box center [928, 293] width 417 height 36
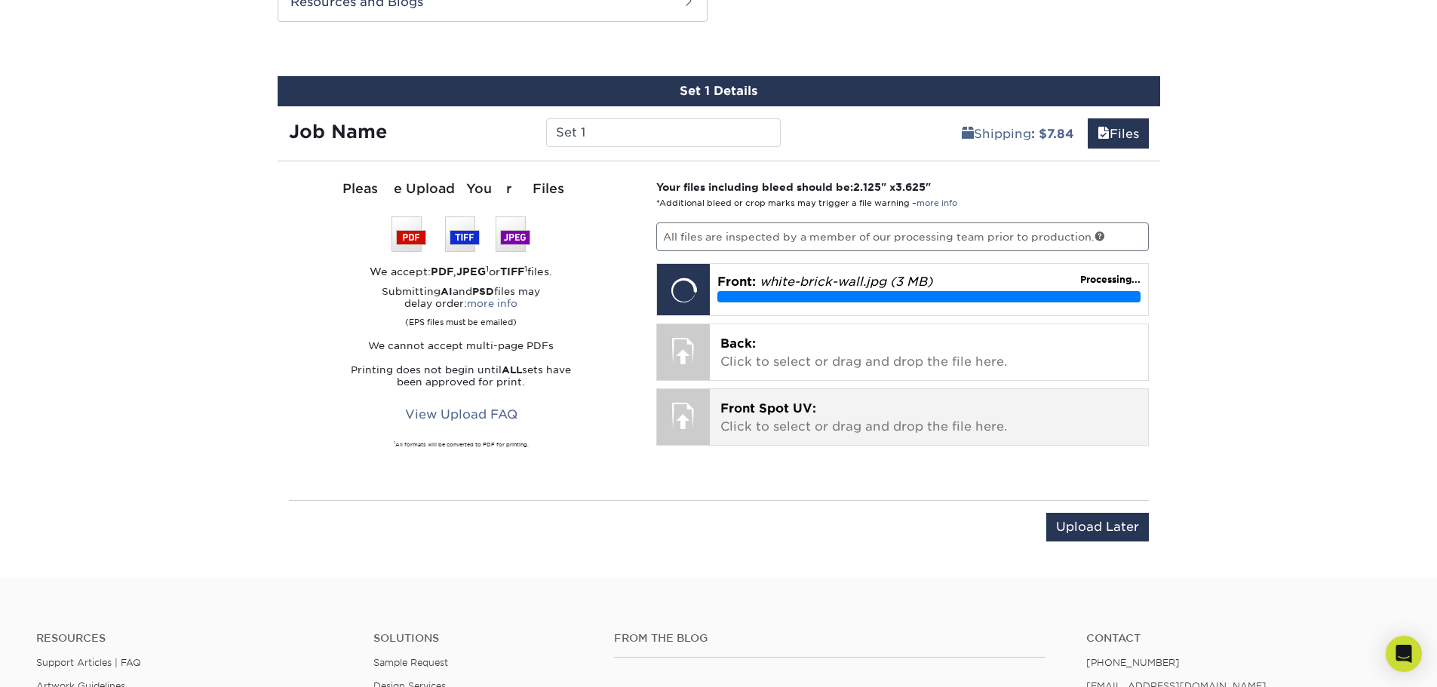
click at [793, 419] on p "Front Spot UV: Click to select or drag and drop the file here." at bounding box center [928, 418] width 417 height 36
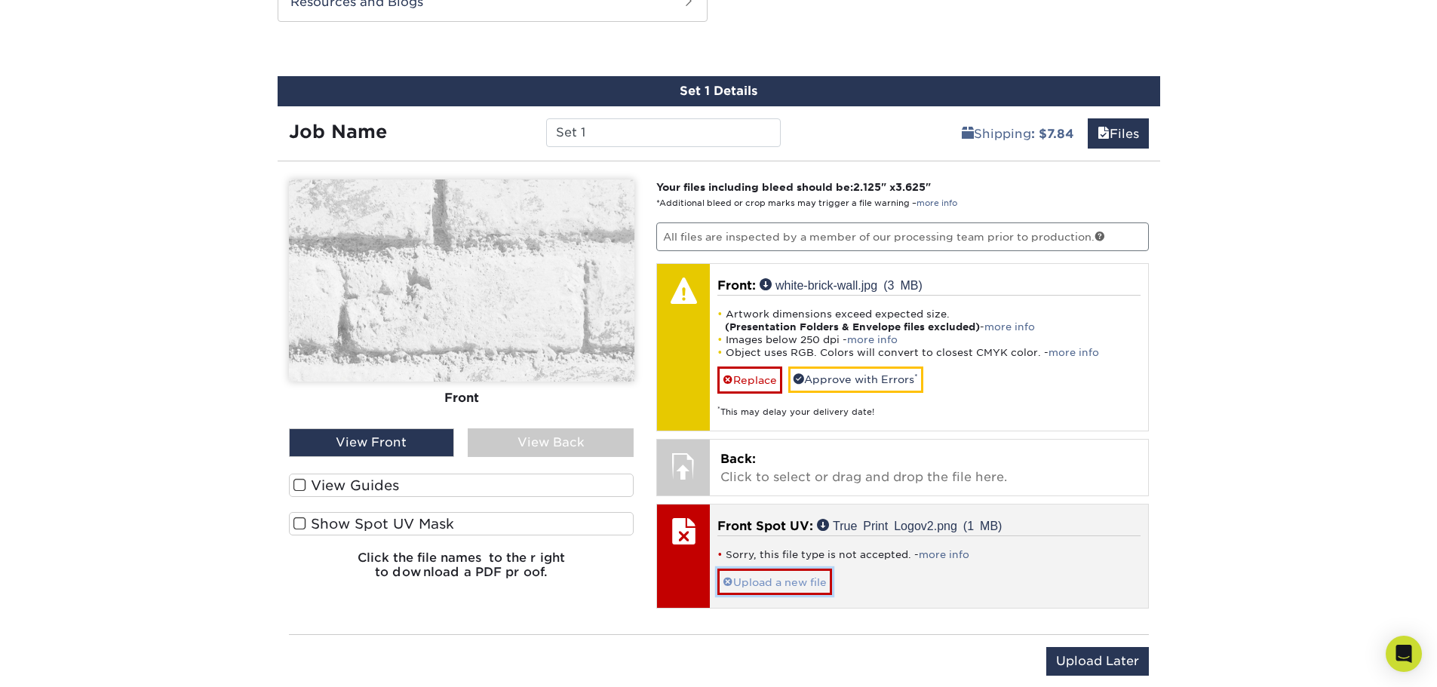
click at [769, 578] on link "Upload a new file" at bounding box center [774, 582] width 115 height 26
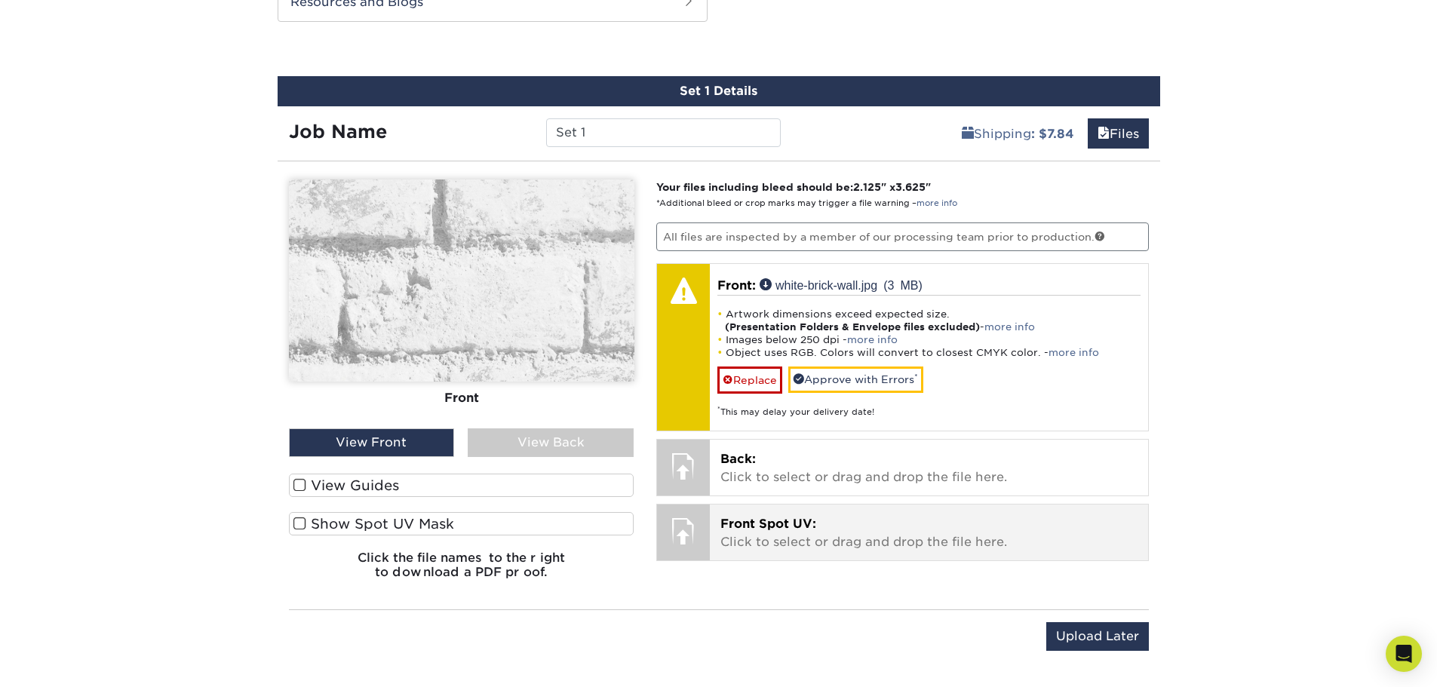
click at [750, 530] on span "Front Spot UV:" at bounding box center [768, 524] width 96 height 14
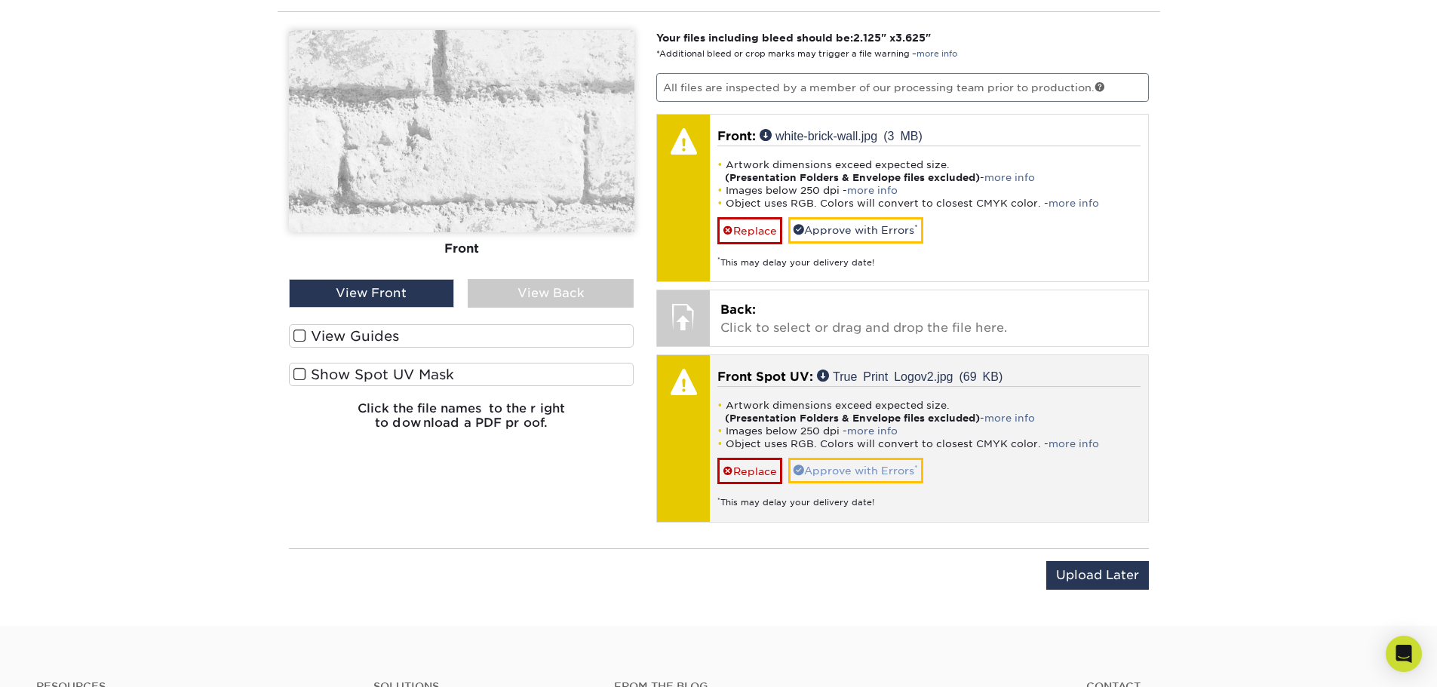
scroll to position [1075, 0]
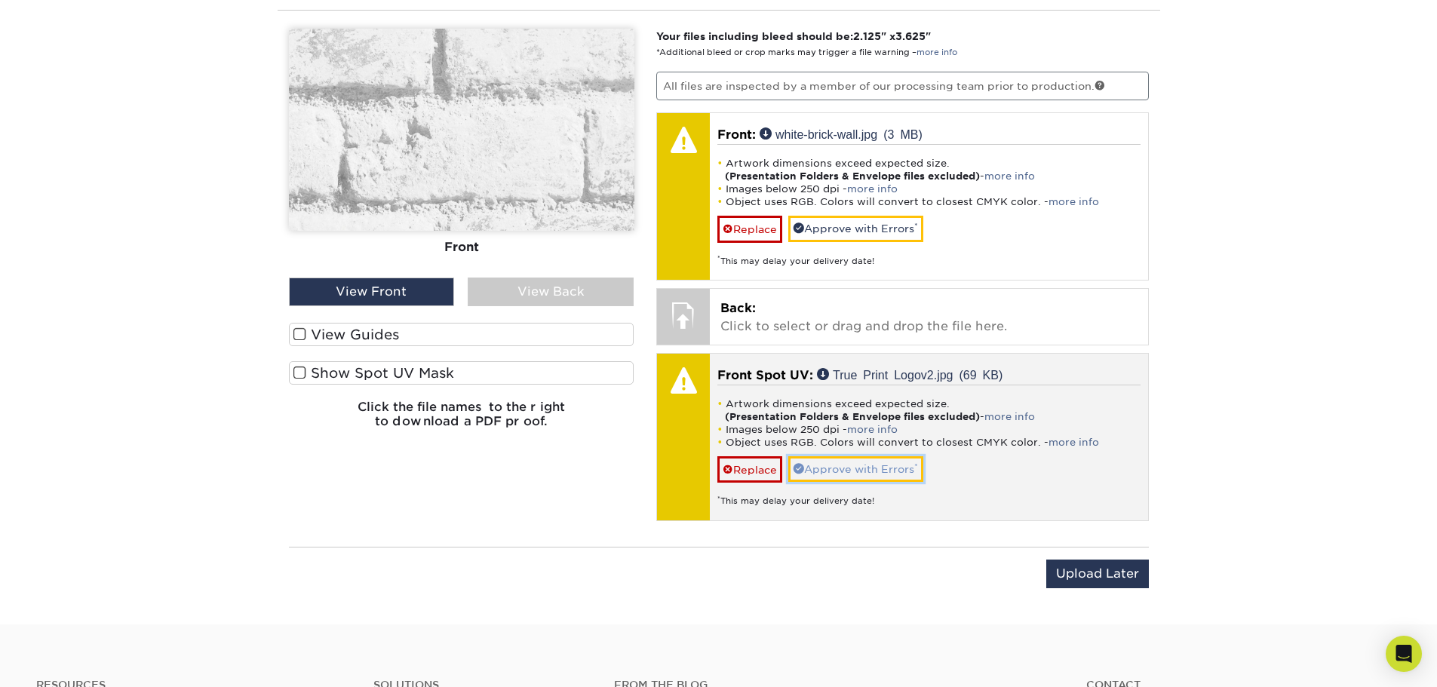
click at [864, 474] on link "Approve with Errors *" at bounding box center [855, 469] width 135 height 26
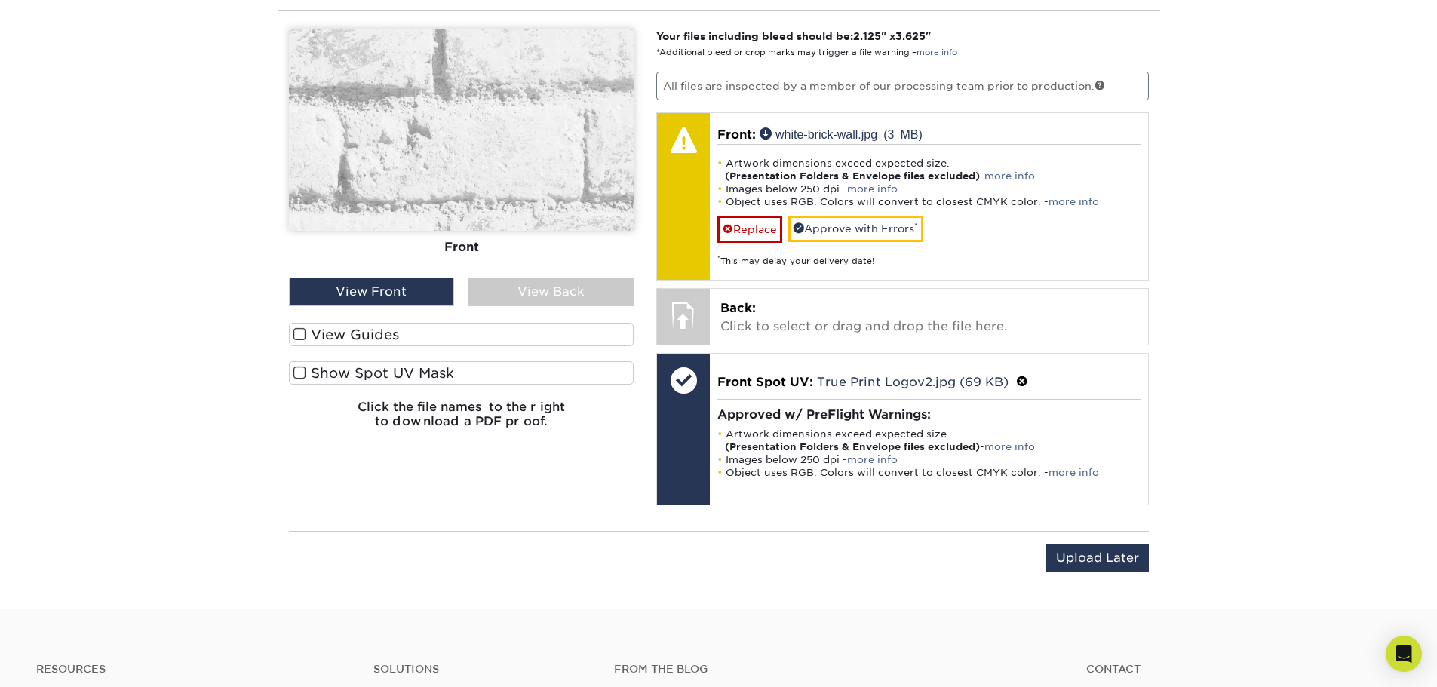
click at [436, 134] on img at bounding box center [461, 130] width 345 height 202
click at [302, 332] on span at bounding box center [299, 334] width 13 height 14
click at [0, 0] on input "View Guides" at bounding box center [0, 0] width 0 height 0
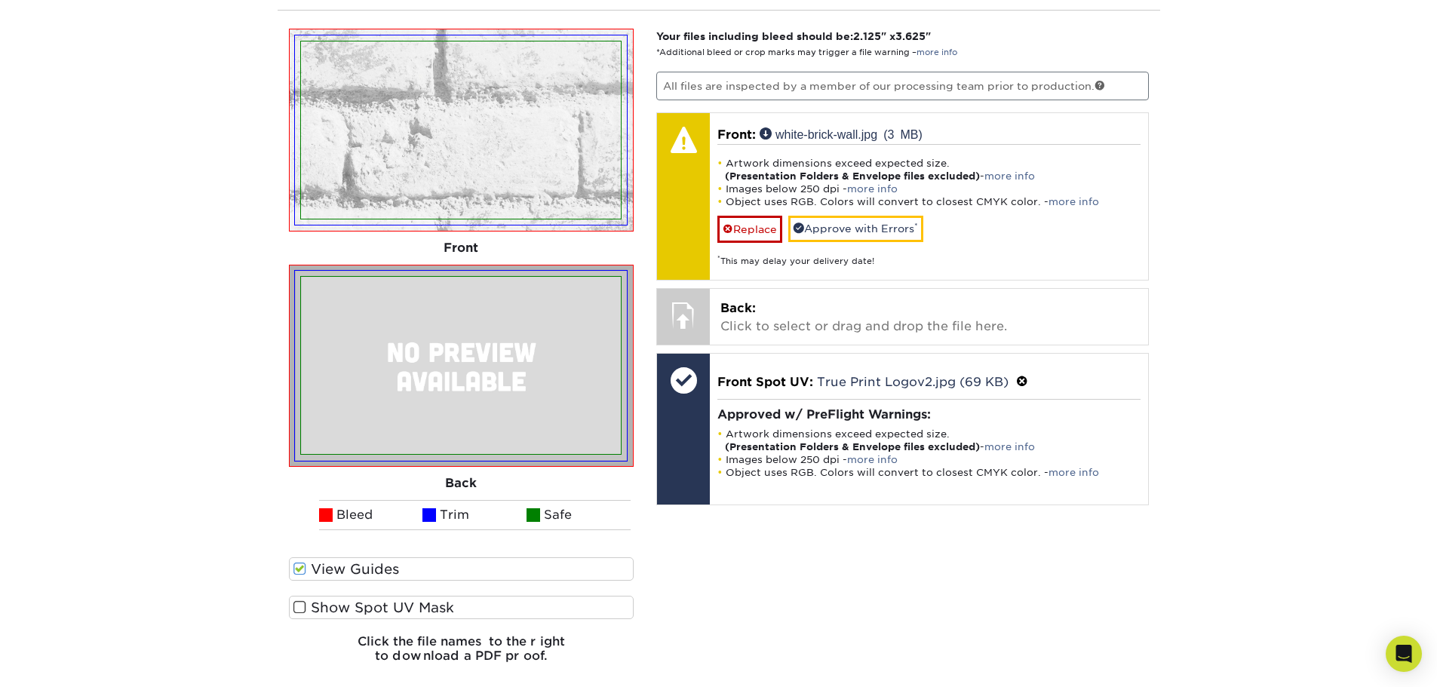
click at [300, 566] on span at bounding box center [299, 569] width 13 height 14
click at [0, 0] on input "View Guides" at bounding box center [0, 0] width 0 height 0
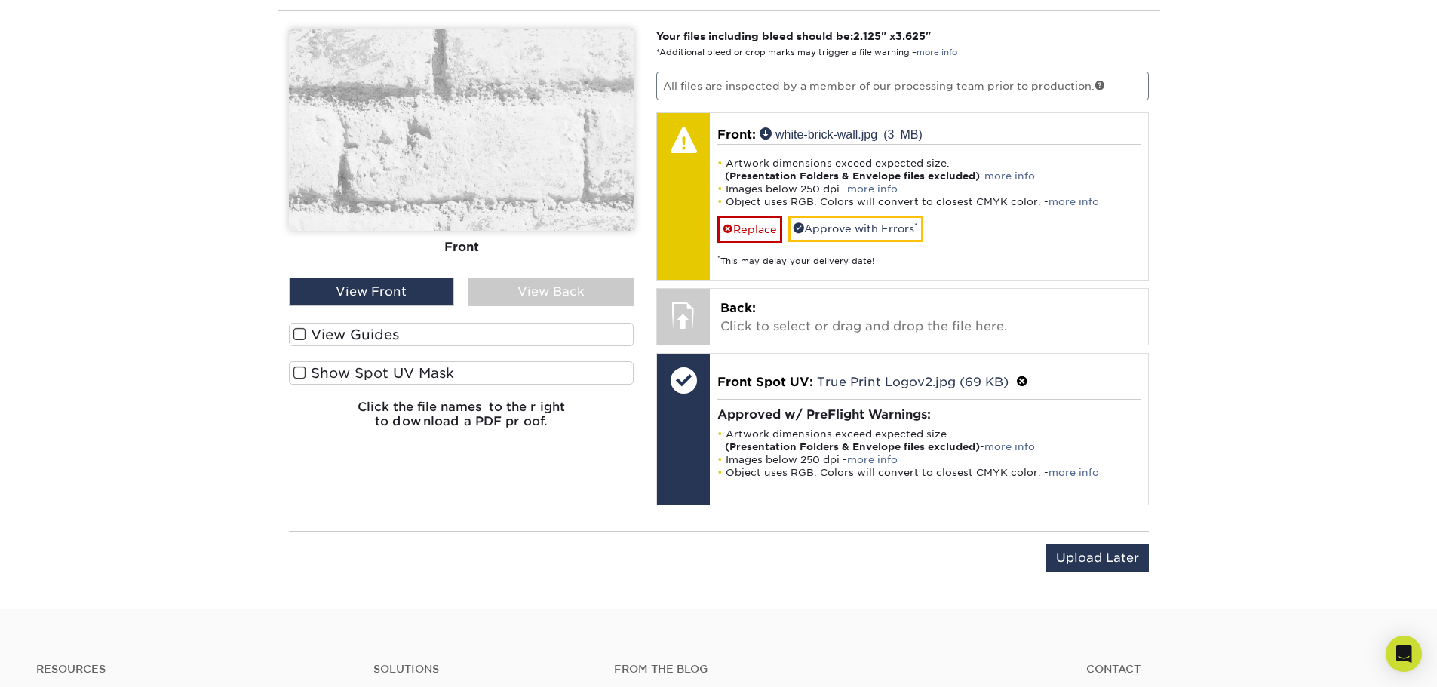
click at [299, 381] on label "Show Spot UV Mask" at bounding box center [461, 372] width 345 height 23
click at [0, 0] on input "Show Spot UV Mask" at bounding box center [0, 0] width 0 height 0
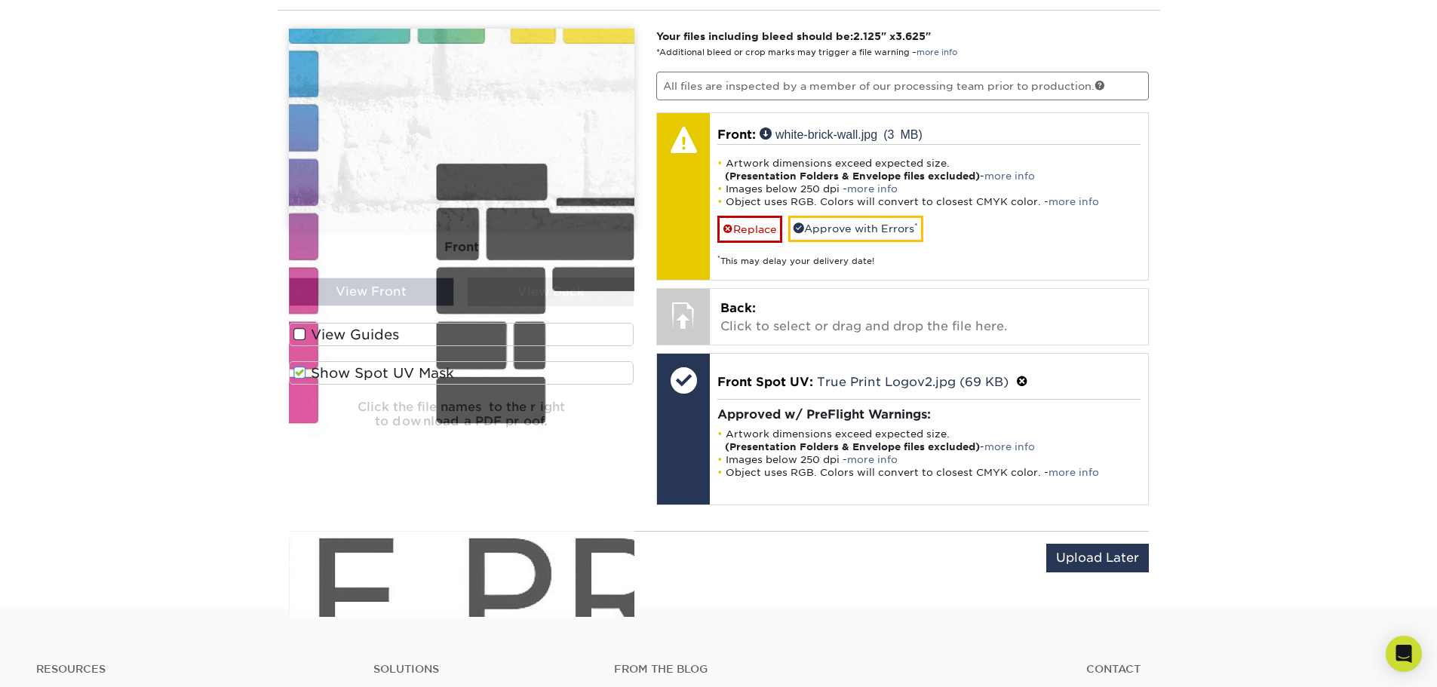
click at [299, 376] on img at bounding box center [461, 323] width 345 height 588
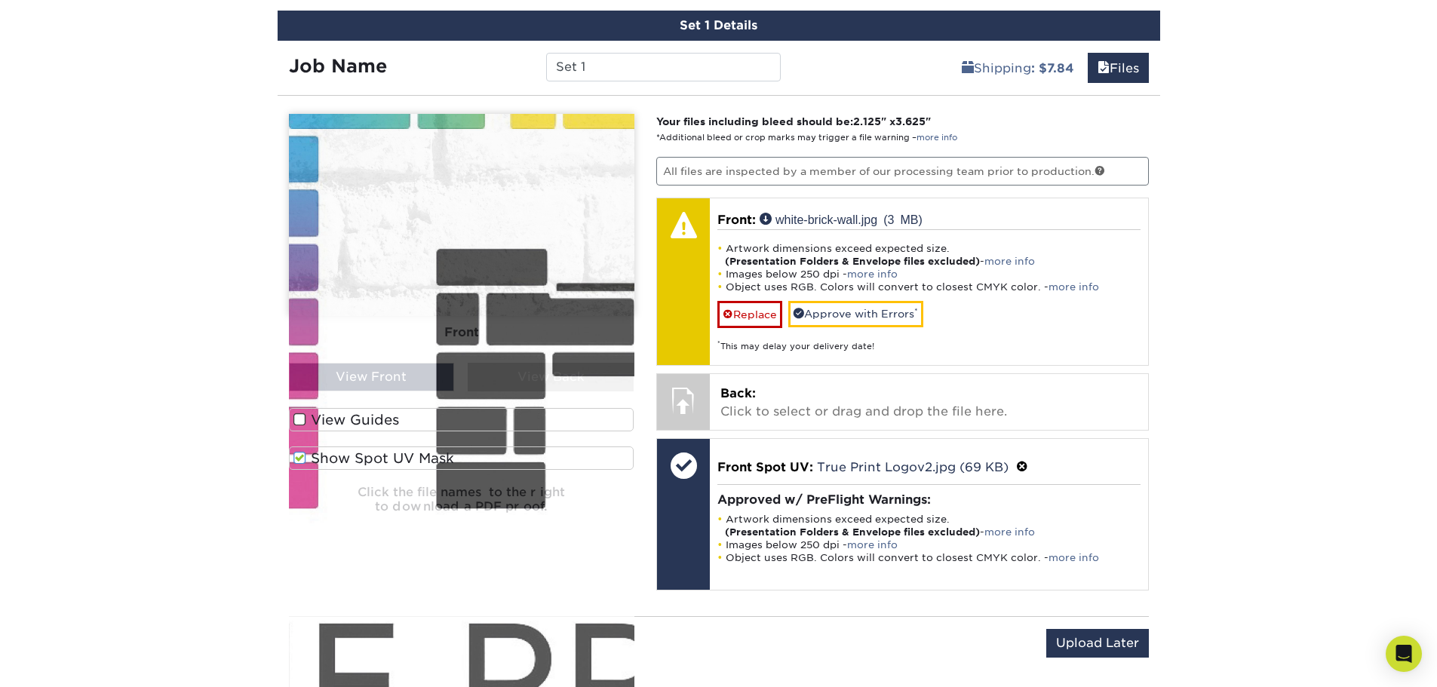
scroll to position [924, 0]
